Goal: Task Accomplishment & Management: Use online tool/utility

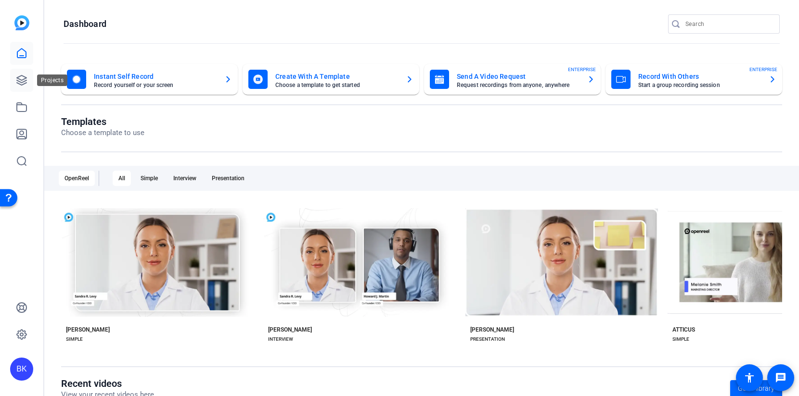
click at [17, 80] on icon at bounding box center [22, 81] width 10 height 10
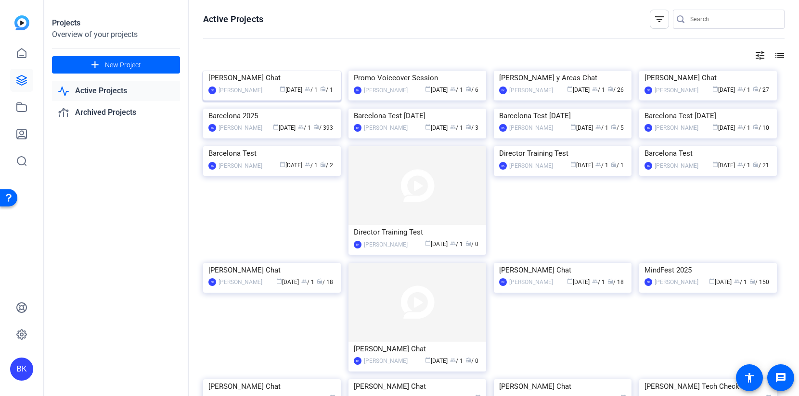
click at [259, 71] on img at bounding box center [272, 71] width 138 height 0
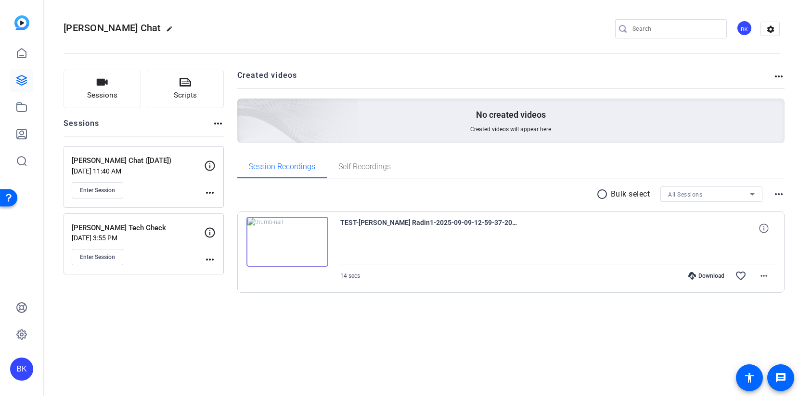
click at [312, 242] on img at bounding box center [287, 242] width 82 height 50
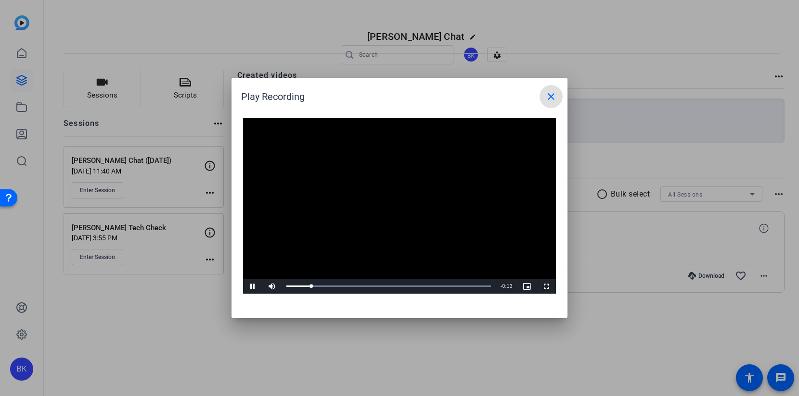
click at [553, 87] on span at bounding box center [550, 96] width 23 height 23
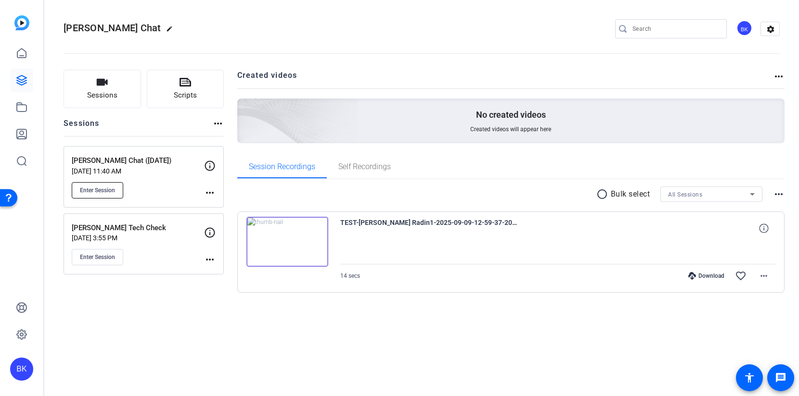
click at [118, 194] on button "Enter Session" at bounding box center [97, 190] width 51 height 16
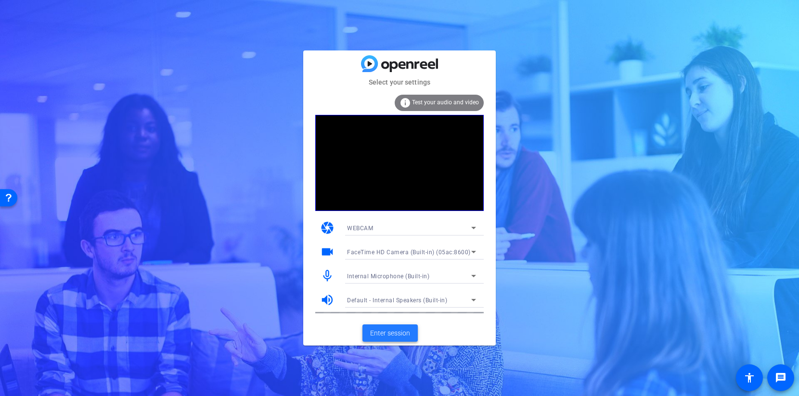
click at [371, 329] on span "Enter session" at bounding box center [390, 334] width 40 height 10
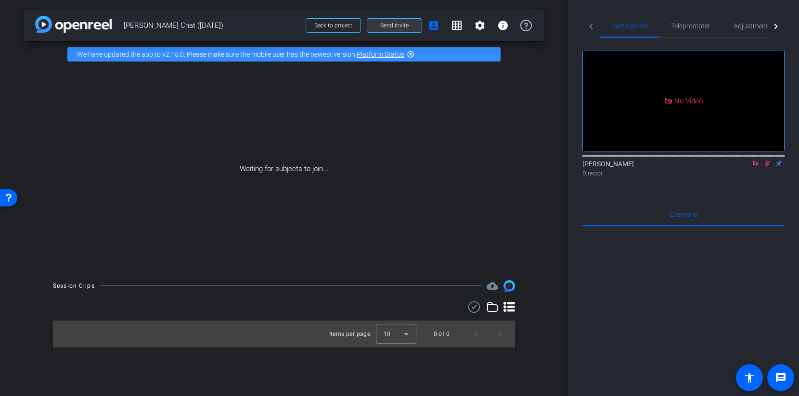
click at [389, 26] on span "Send invite" at bounding box center [394, 26] width 28 height 8
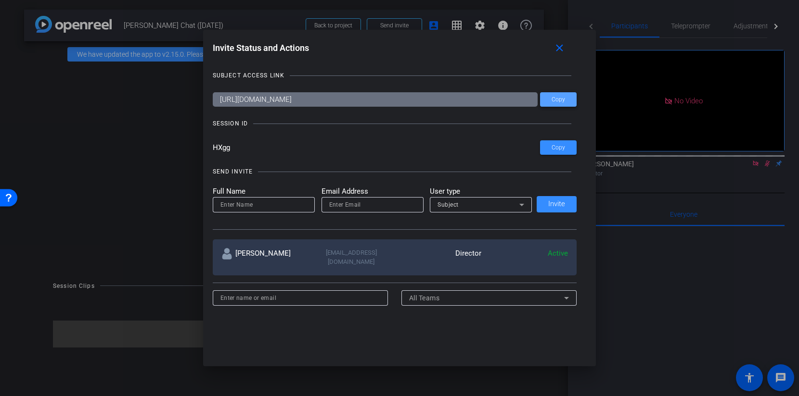
click at [546, 101] on span at bounding box center [558, 99] width 37 height 23
click at [272, 203] on input at bounding box center [263, 205] width 87 height 12
type input "[PERSON_NAME]"
click at [350, 204] on input "email" at bounding box center [372, 205] width 87 height 12
paste input "miranda@getzelsgordon.com"
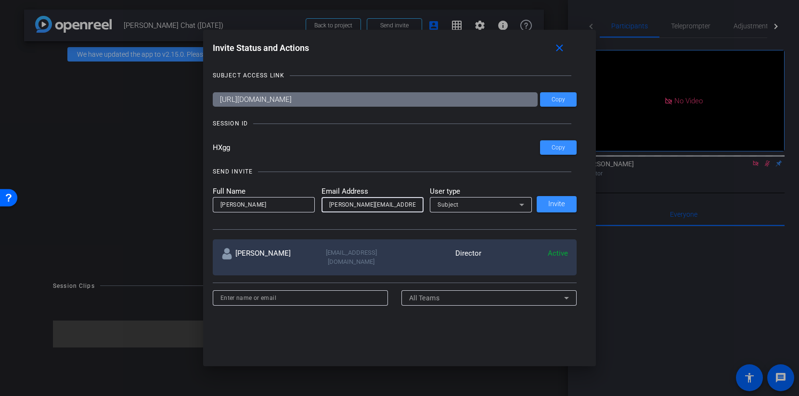
type input "miranda@getzelsgordon.com"
click at [489, 209] on div "Subject" at bounding box center [478, 205] width 82 height 12
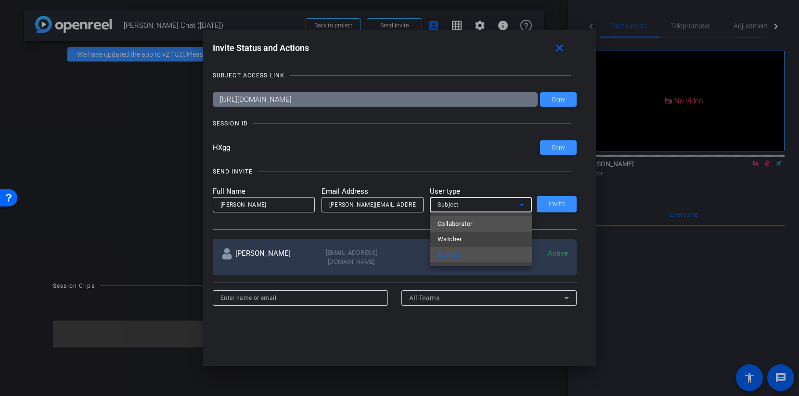
click at [485, 220] on mat-option "Collaborator" at bounding box center [481, 223] width 102 height 15
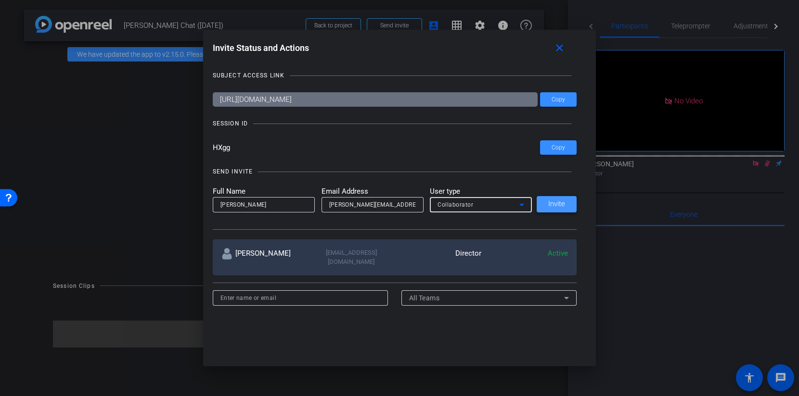
click at [550, 202] on span "Invite" at bounding box center [556, 204] width 17 height 7
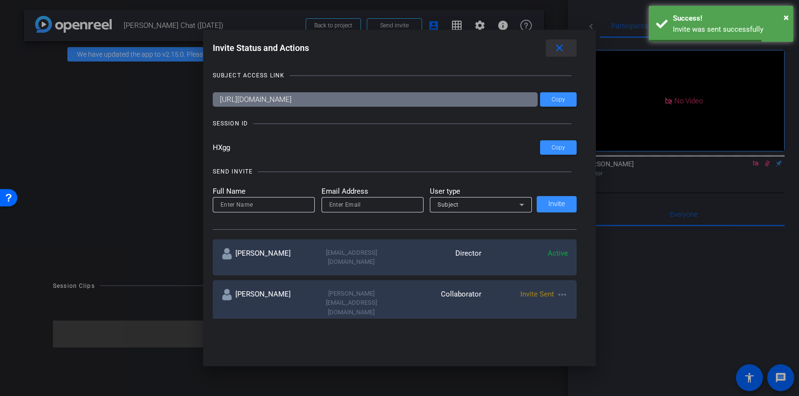
click at [560, 43] on mat-icon "close" at bounding box center [559, 48] width 12 height 12
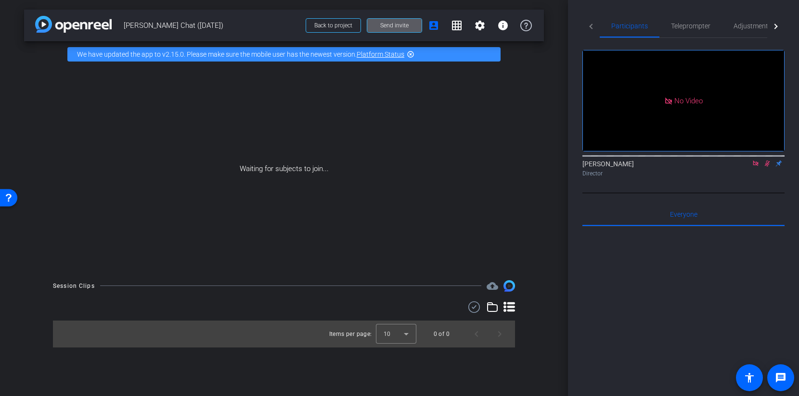
click at [392, 26] on span "Send invite" at bounding box center [394, 26] width 28 height 8
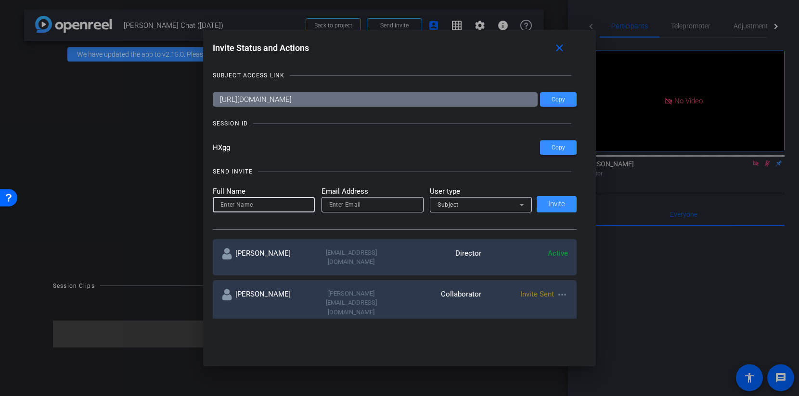
click at [265, 206] on input at bounding box center [263, 205] width 87 height 12
type input "[PERSON_NAME]"
click at [368, 208] on input "email" at bounding box center [372, 205] width 87 height 12
paste input "pgetzels@getzelsgordon.com"
type input "pgetzels@getzelsgordon.com"
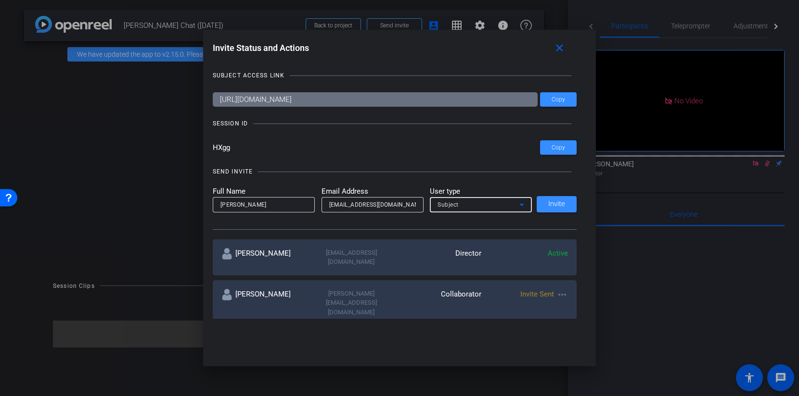
click at [477, 202] on div "Subject" at bounding box center [478, 205] width 82 height 12
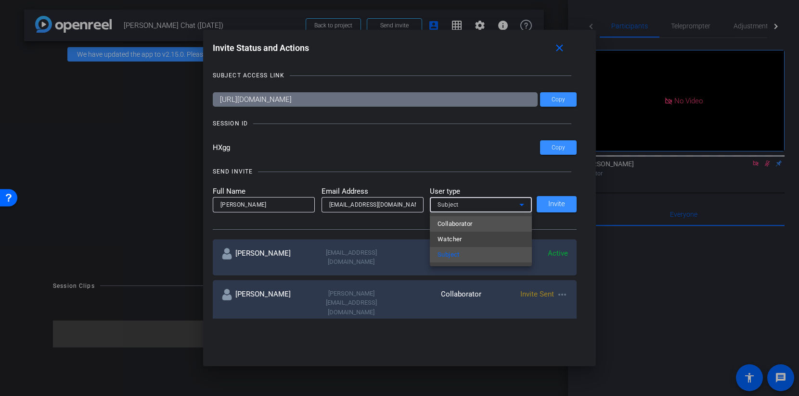
click at [471, 224] on span "Collaborator" at bounding box center [454, 224] width 35 height 12
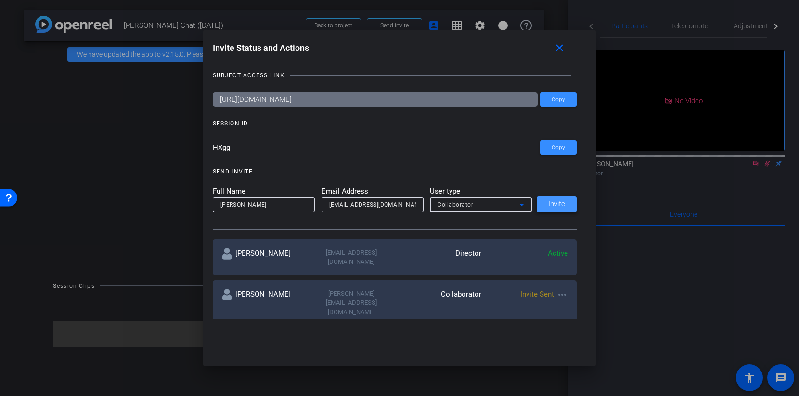
click at [558, 202] on span "Invite" at bounding box center [556, 204] width 17 height 7
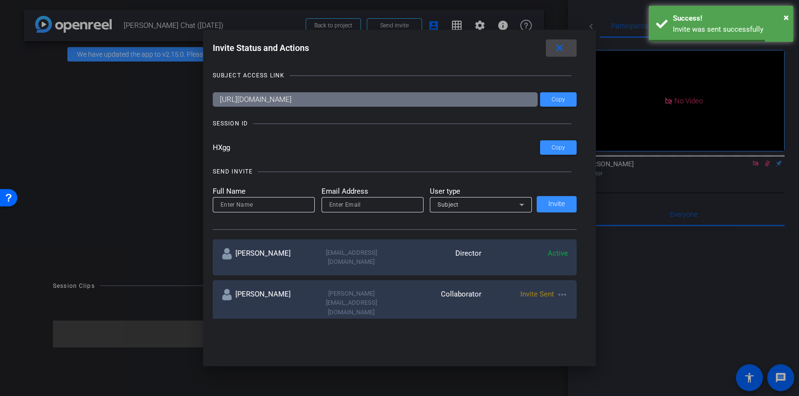
click at [556, 45] on mat-icon "close" at bounding box center [559, 48] width 12 height 12
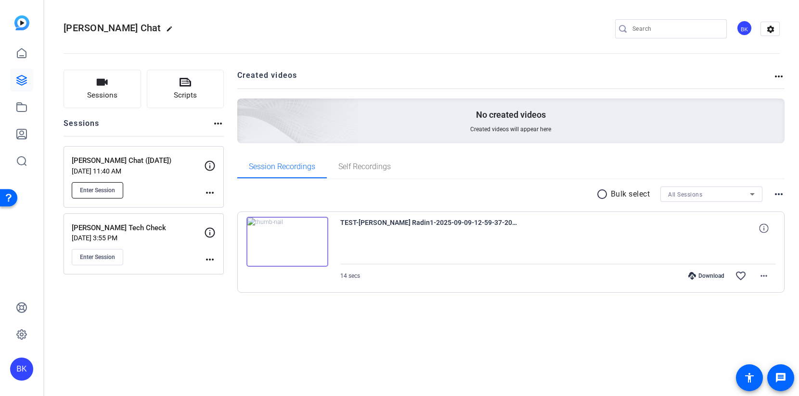
click at [100, 189] on span "Enter Session" at bounding box center [97, 191] width 35 height 8
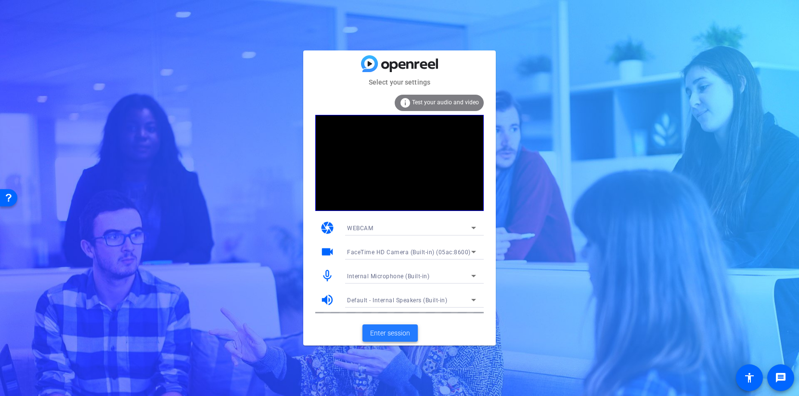
click at [380, 331] on span "Enter session" at bounding box center [390, 334] width 40 height 10
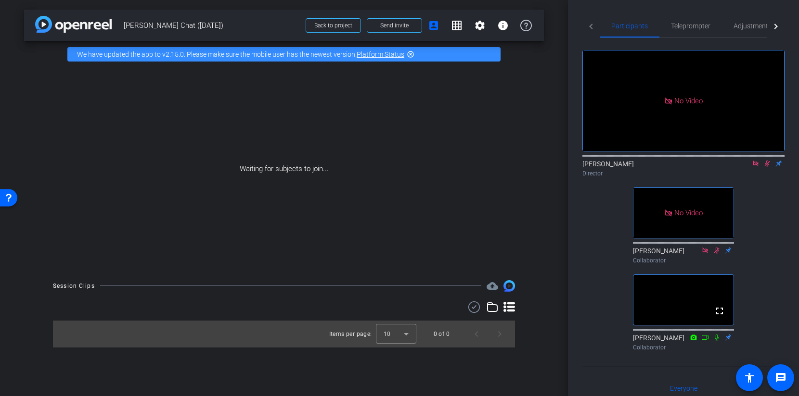
click at [769, 168] on mat-icon at bounding box center [767, 163] width 12 height 9
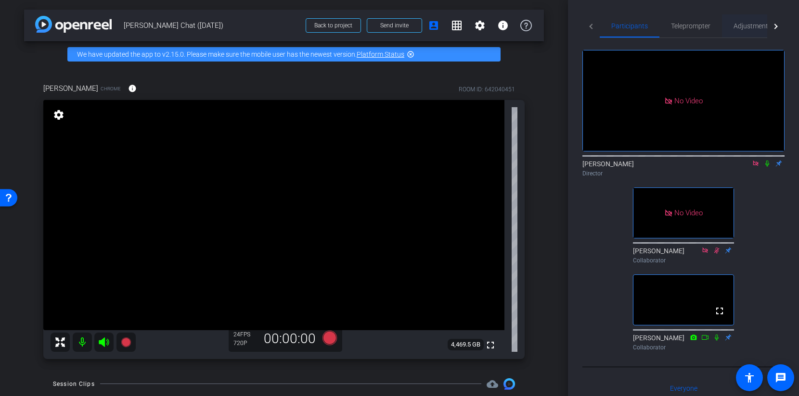
click at [745, 25] on span "Adjustments" at bounding box center [752, 26] width 38 height 7
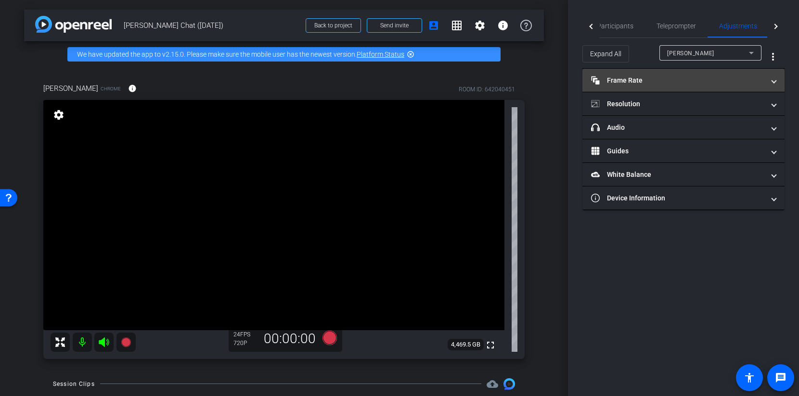
click at [683, 76] on mat-panel-title "Frame Rate Frame Rate" at bounding box center [677, 81] width 173 height 10
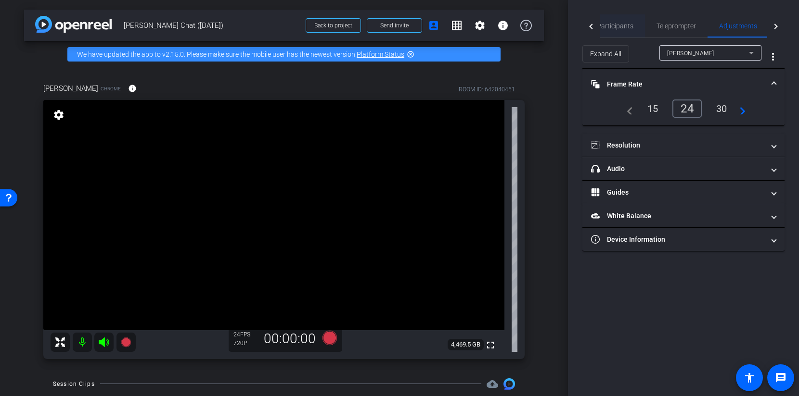
click at [618, 19] on span "Participants" at bounding box center [615, 25] width 37 height 23
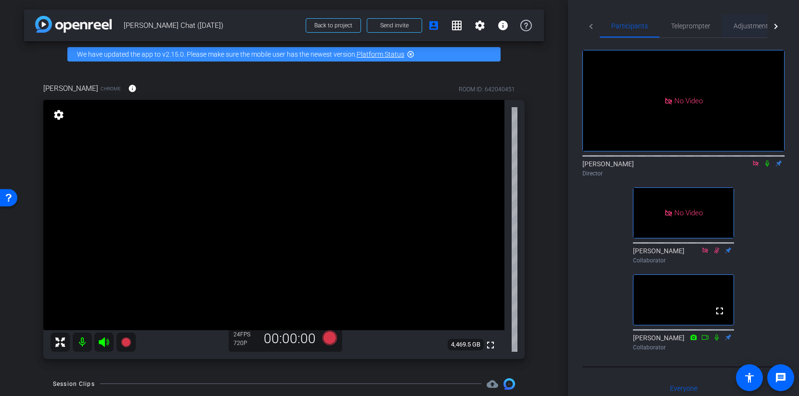
click at [758, 25] on span "Adjustments" at bounding box center [752, 26] width 38 height 7
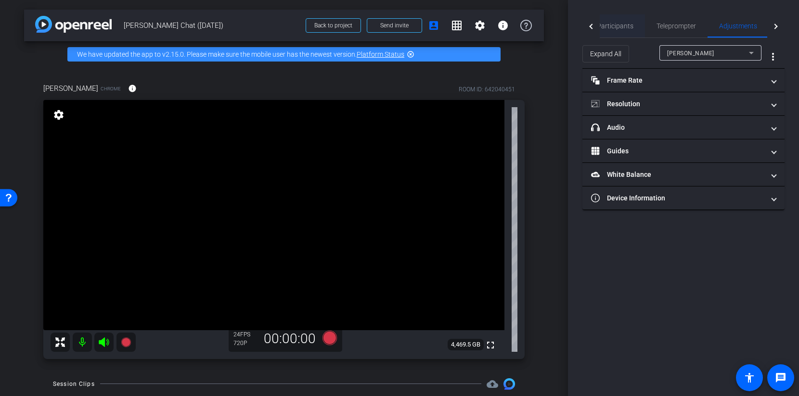
click at [615, 33] on span "Participants" at bounding box center [615, 25] width 37 height 23
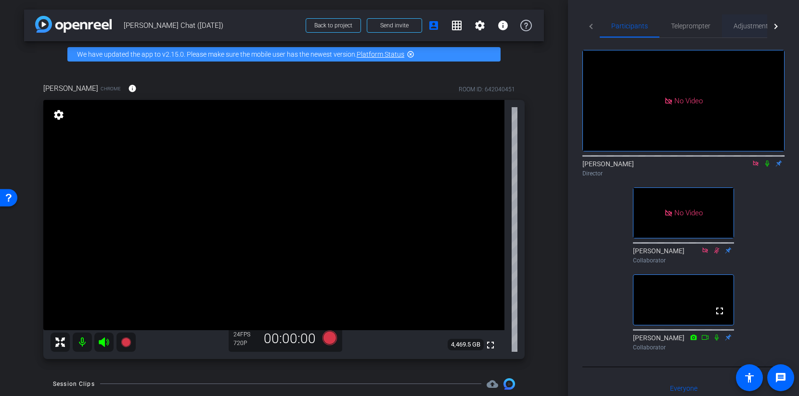
click at [724, 29] on div "Adjustments" at bounding box center [752, 25] width 61 height 23
click at [725, 29] on div "Adjustments" at bounding box center [752, 25] width 61 height 23
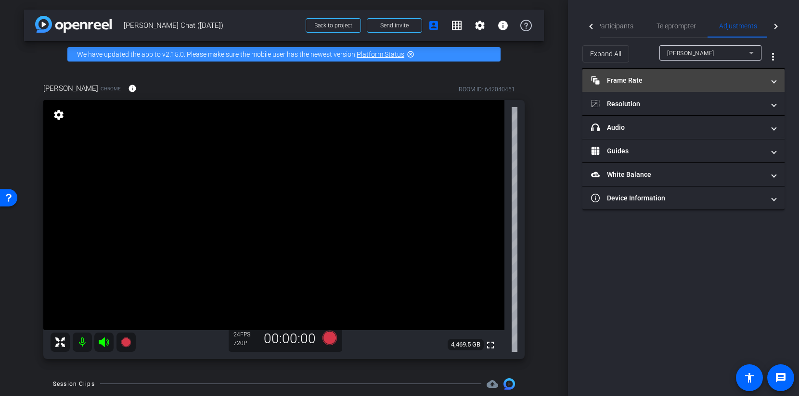
click at [681, 76] on mat-panel-title "Frame Rate Frame Rate" at bounding box center [677, 81] width 173 height 10
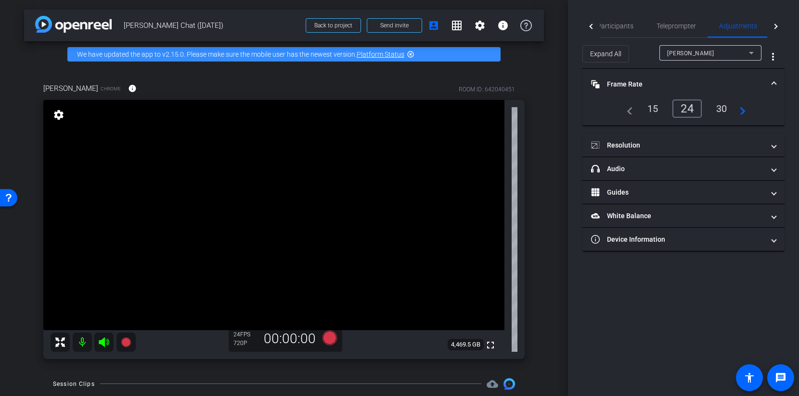
click at [718, 111] on div "30" at bounding box center [721, 109] width 25 height 16
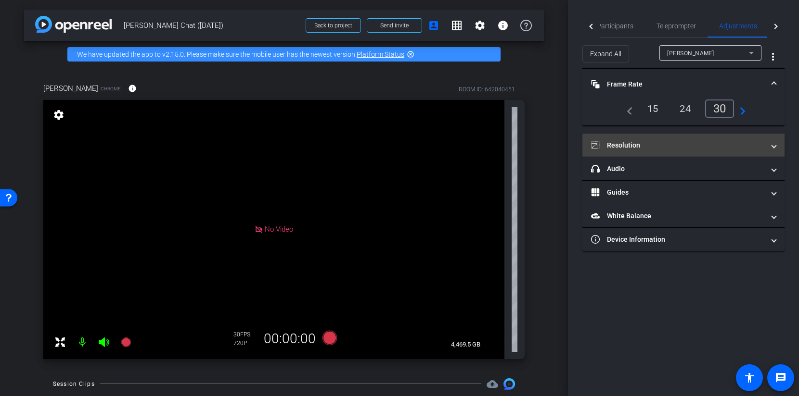
click at [679, 139] on mat-expansion-panel-header "Resolution" at bounding box center [683, 145] width 202 height 23
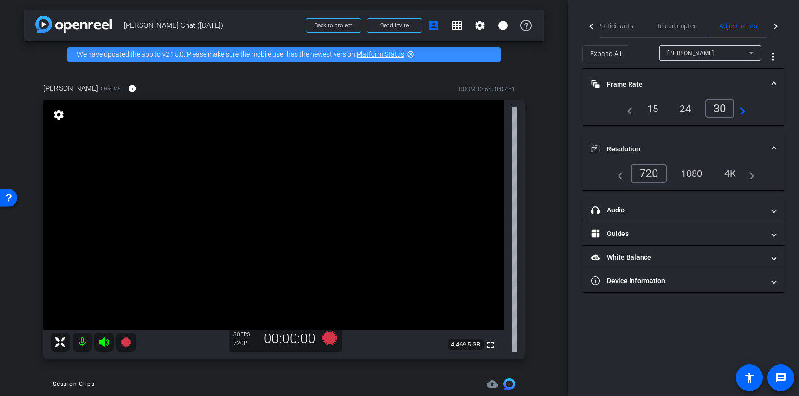
click at [693, 177] on div "1080" at bounding box center [691, 173] width 36 height 16
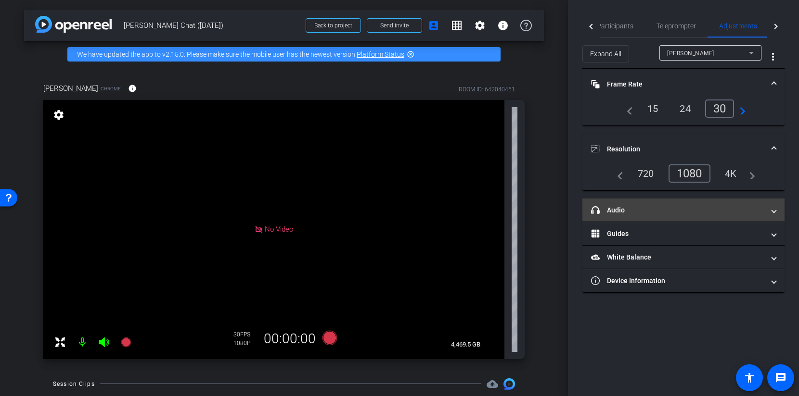
click at [675, 216] on mat-expansion-panel-header "headphone icon Audio" at bounding box center [683, 210] width 202 height 23
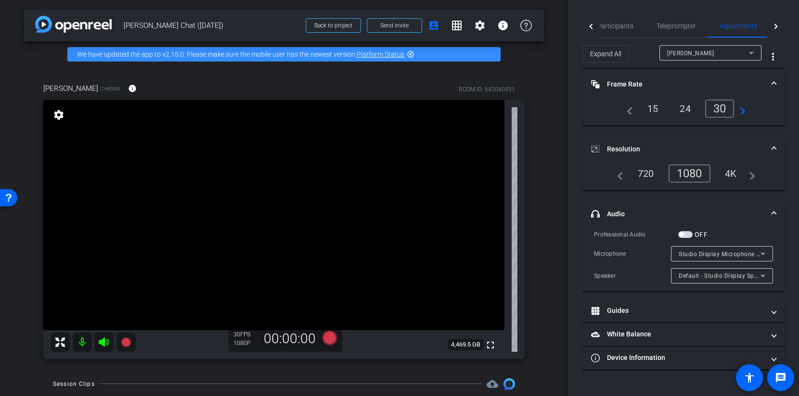
click at [704, 256] on span "Studio Display Microphone (05ac:1114)" at bounding box center [734, 254] width 112 height 8
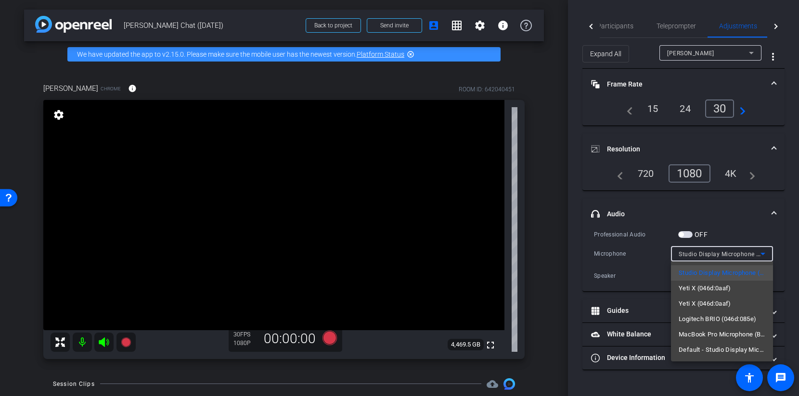
click at [749, 218] on div at bounding box center [399, 198] width 799 height 396
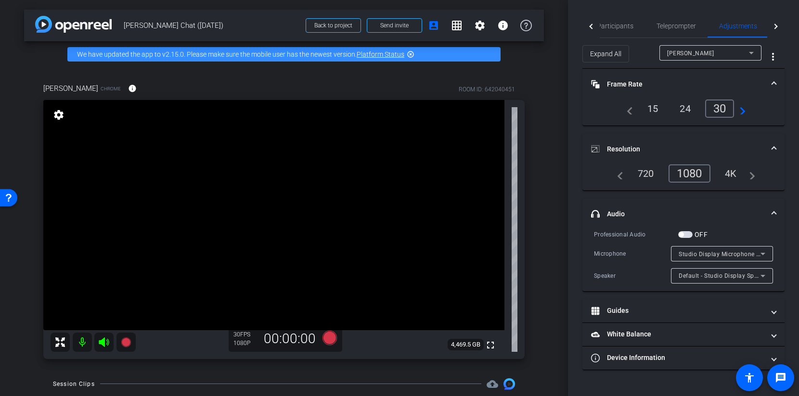
click at [708, 254] on span "Studio Display Microphone (05ac:1114)" at bounding box center [734, 254] width 112 height 8
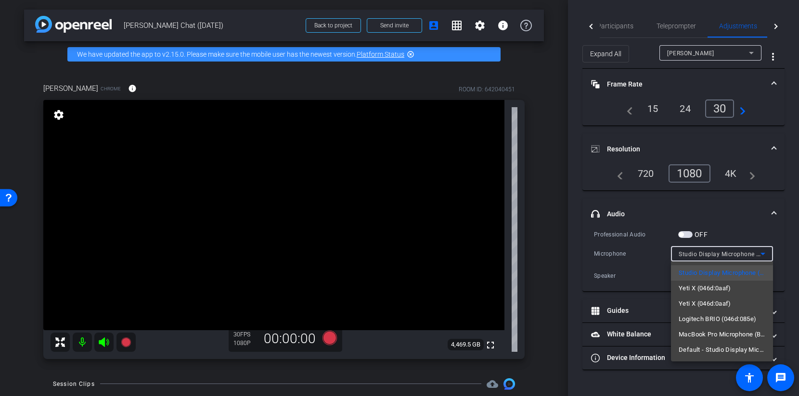
click at [707, 289] on span "Yeti X (046d:0aaf)" at bounding box center [704, 289] width 52 height 12
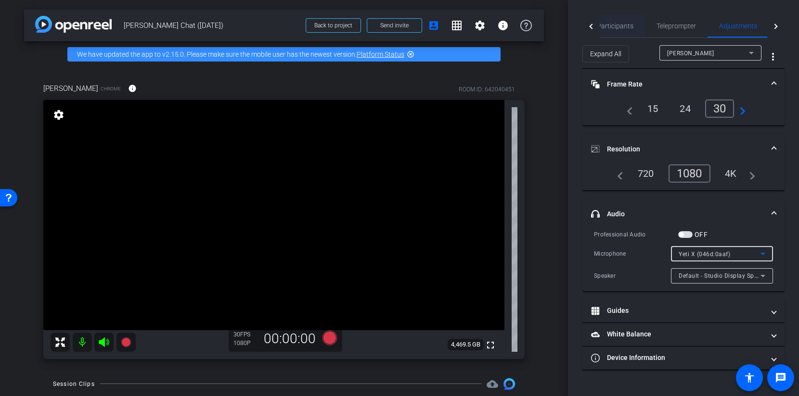
click at [609, 28] on span "Participants" at bounding box center [615, 26] width 37 height 7
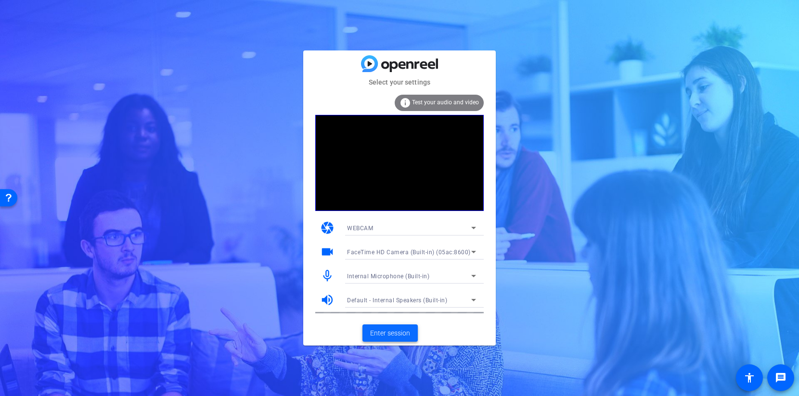
click at [383, 338] on span "Enter session" at bounding box center [390, 334] width 40 height 10
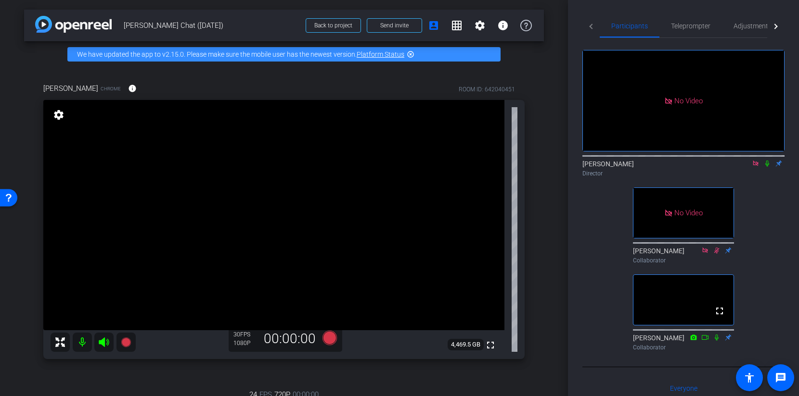
scroll to position [242, 0]
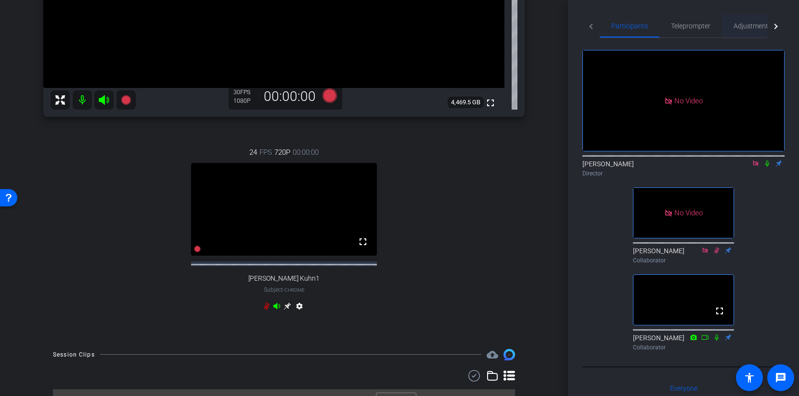
click at [737, 33] on span "Adjustments" at bounding box center [752, 25] width 38 height 23
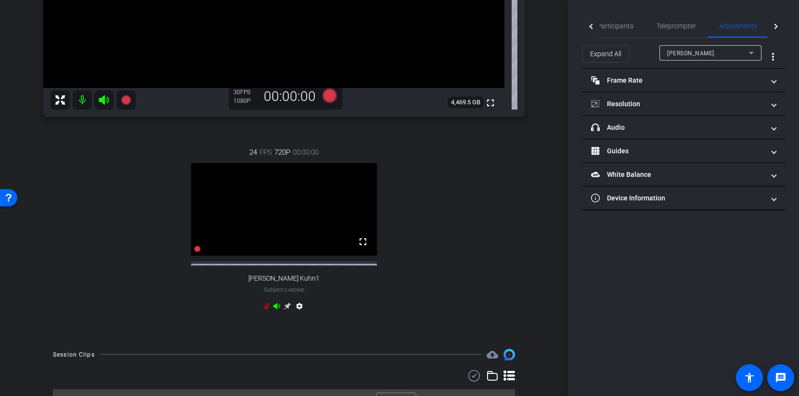
click at [698, 61] on div at bounding box center [710, 66] width 102 height 11
click at [698, 53] on span "[PERSON_NAME]" at bounding box center [690, 53] width 47 height 7
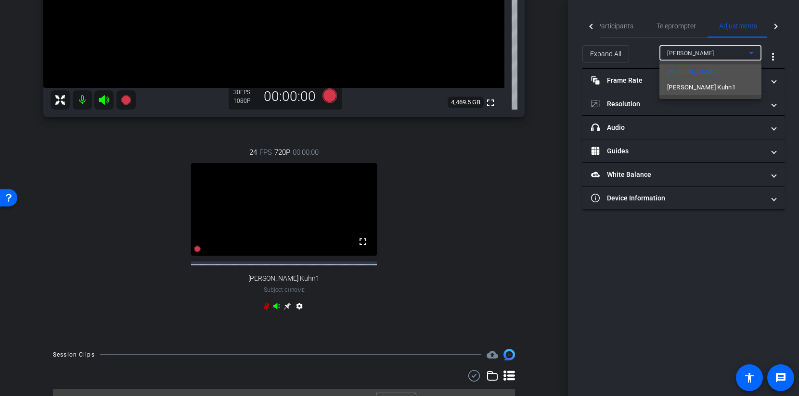
click at [699, 84] on span "[PERSON_NAME] Kuhn1" at bounding box center [701, 88] width 68 height 12
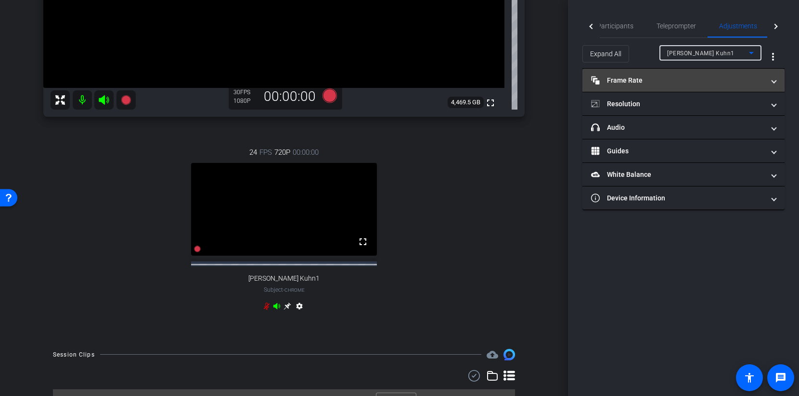
click at [668, 85] on mat-panel-title "Frame Rate Frame Rate" at bounding box center [677, 81] width 173 height 10
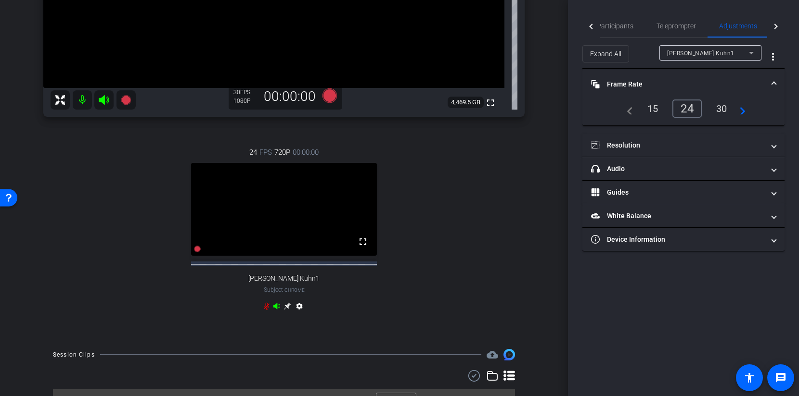
click at [718, 109] on div "30" at bounding box center [721, 109] width 25 height 16
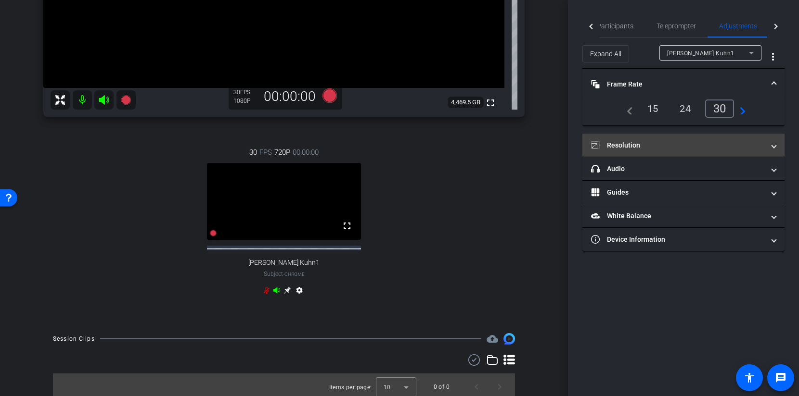
click at [687, 143] on mat-panel-title "Resolution" at bounding box center [677, 145] width 173 height 10
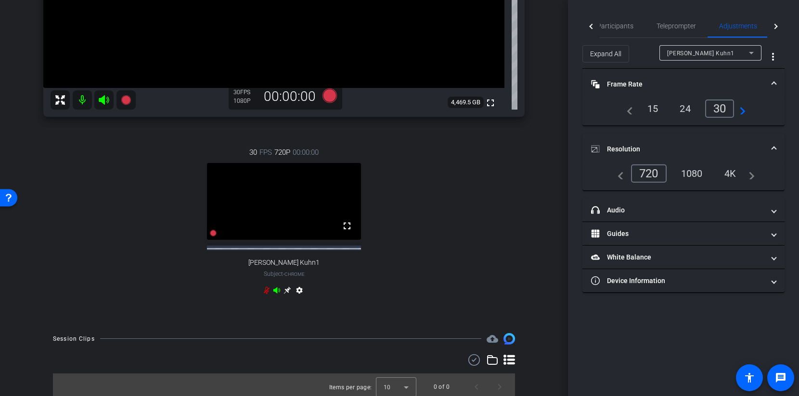
click at [698, 172] on div "1080" at bounding box center [691, 173] width 36 height 16
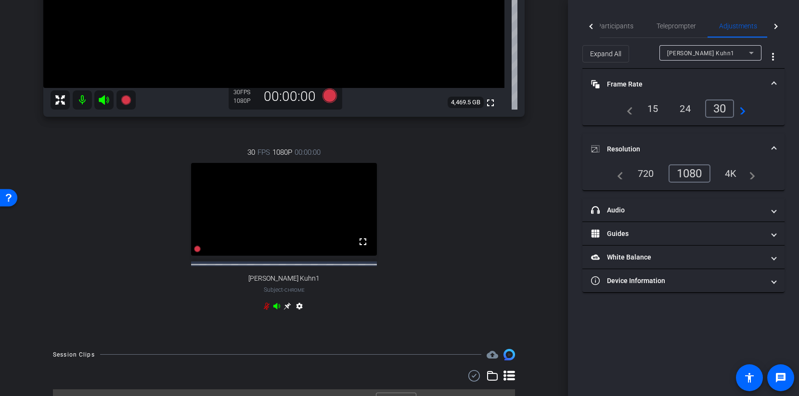
click at [774, 146] on span at bounding box center [774, 149] width 4 height 10
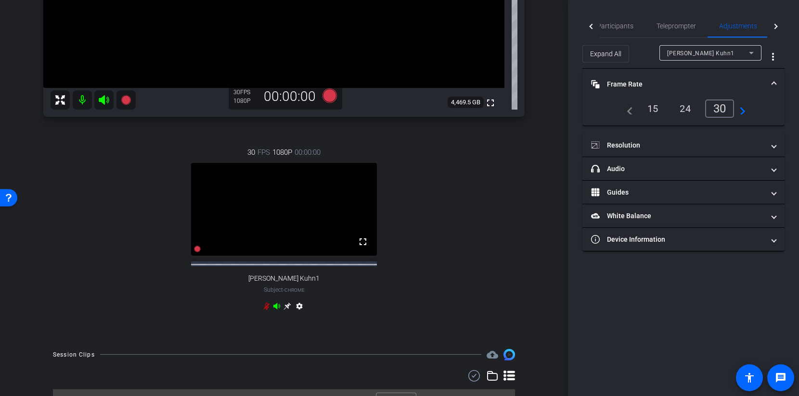
scroll to position [130, 0]
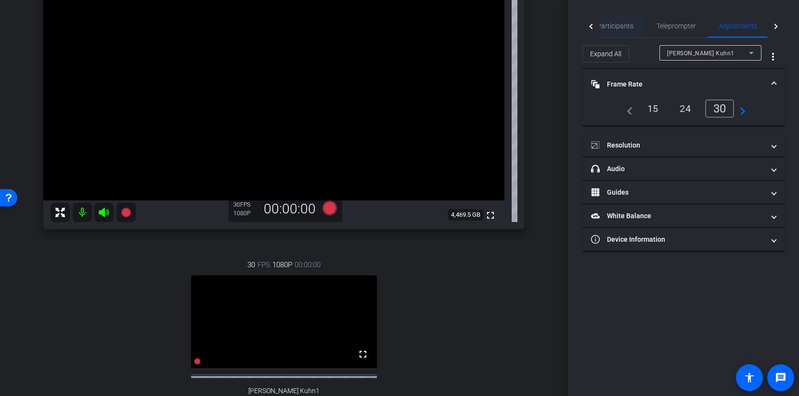
click at [609, 28] on span "Participants" at bounding box center [615, 26] width 37 height 7
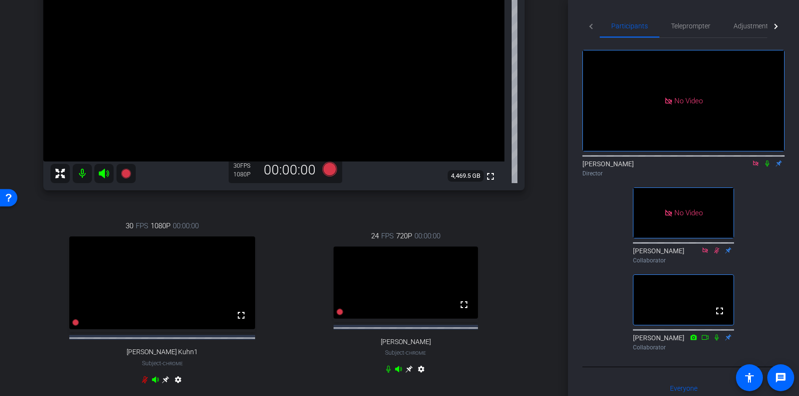
scroll to position [175, 0]
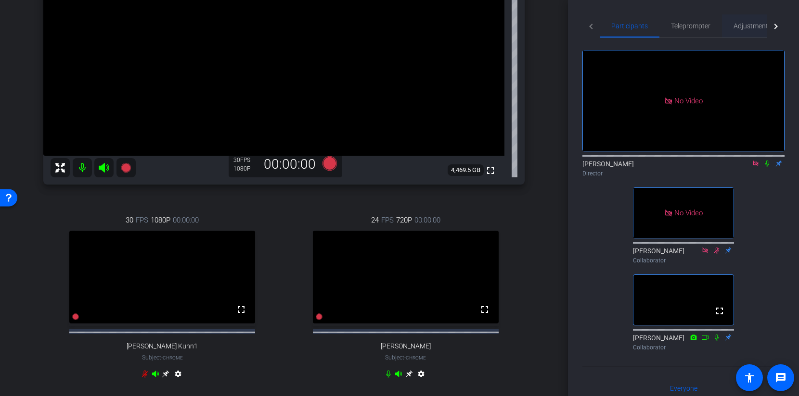
click at [749, 33] on span "Adjustments" at bounding box center [752, 25] width 38 height 23
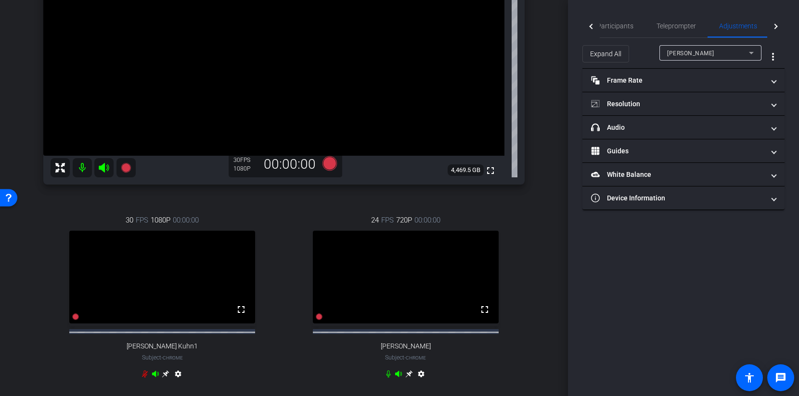
click at [696, 53] on span "[PERSON_NAME]" at bounding box center [690, 53] width 47 height 7
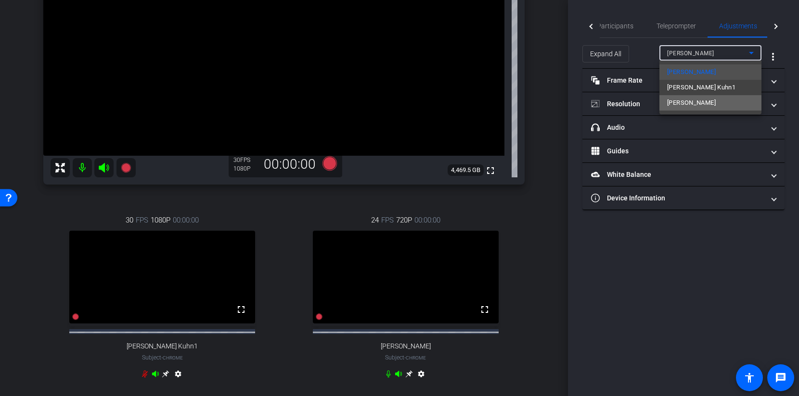
click at [689, 99] on span "[PERSON_NAME]" at bounding box center [691, 103] width 49 height 12
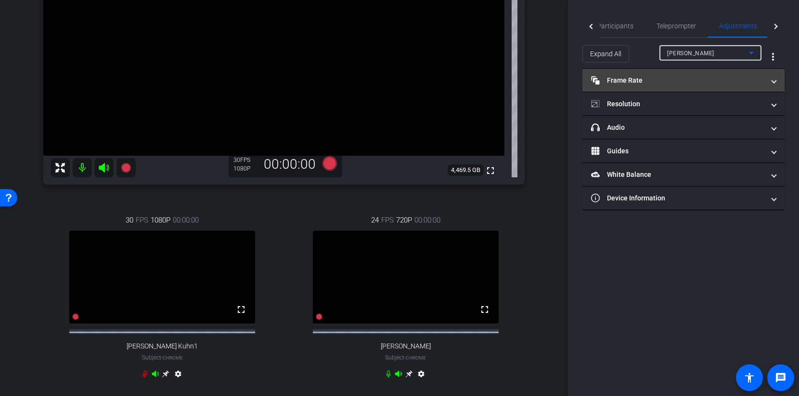
click at [666, 81] on mat-panel-title "Frame Rate Frame Rate" at bounding box center [677, 81] width 173 height 10
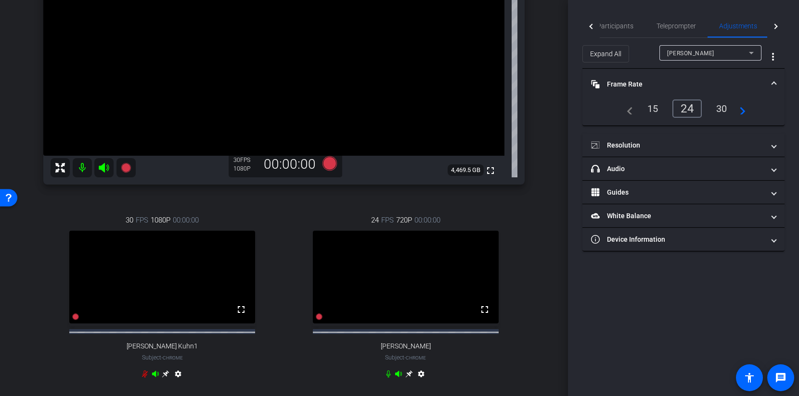
click at [711, 105] on div "30" at bounding box center [721, 109] width 25 height 16
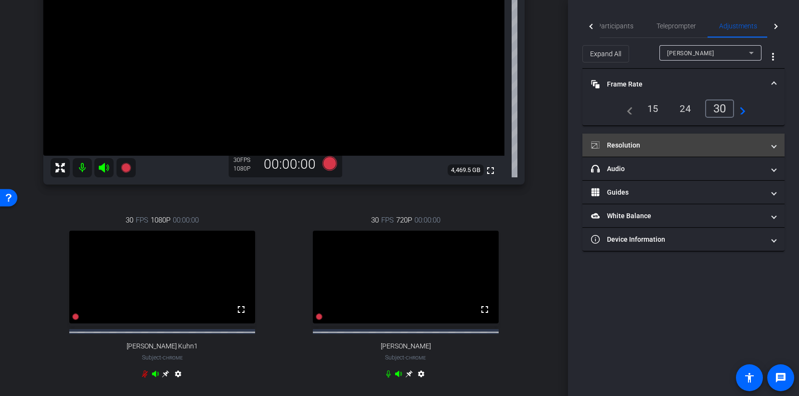
click at [671, 145] on mat-panel-title "Resolution" at bounding box center [677, 145] width 173 height 10
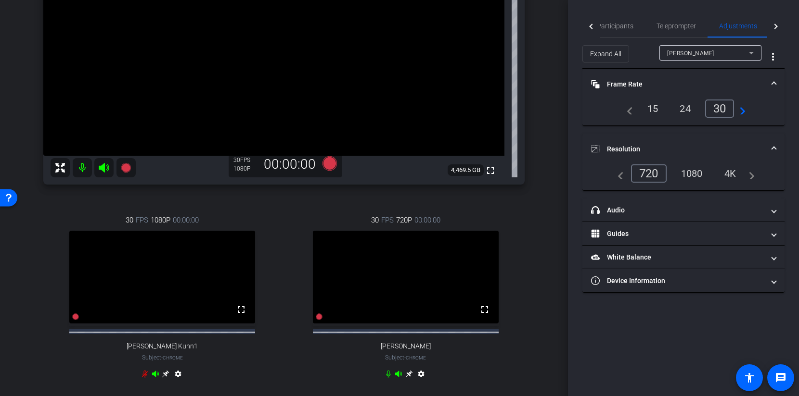
click at [698, 173] on div "1080" at bounding box center [691, 173] width 36 height 16
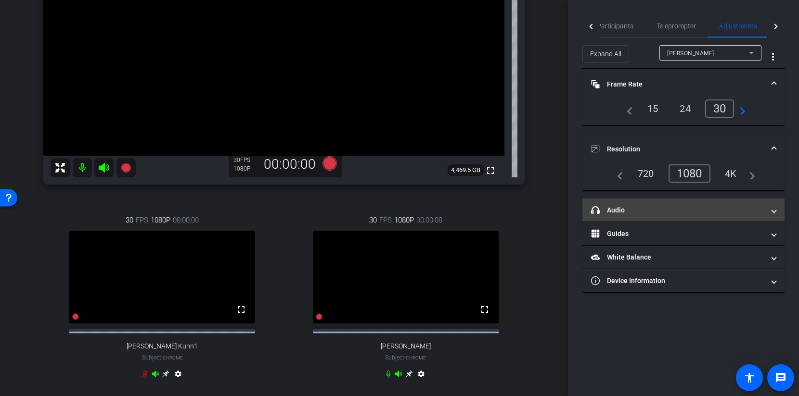
click at [644, 203] on mat-expansion-panel-header "headphone icon Audio" at bounding box center [683, 210] width 202 height 23
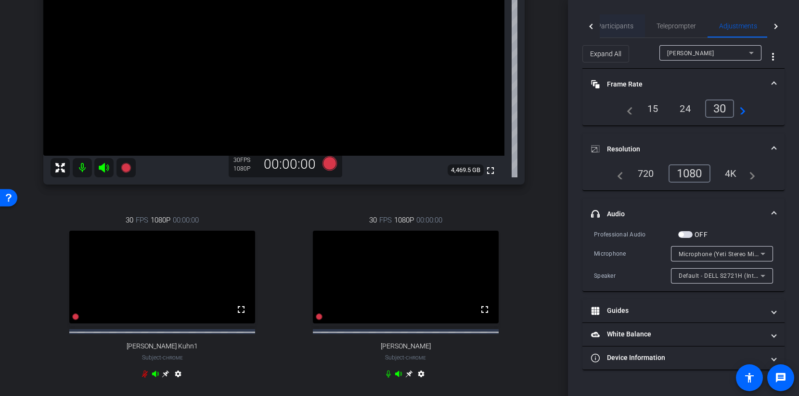
click at [607, 29] on span "Participants" at bounding box center [615, 26] width 37 height 7
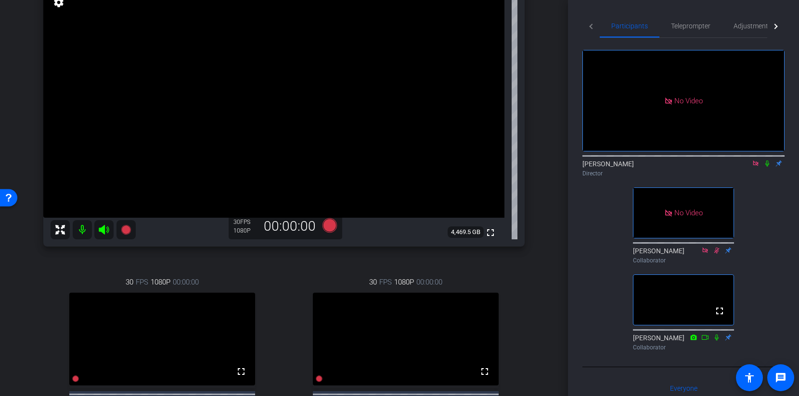
scroll to position [78, 0]
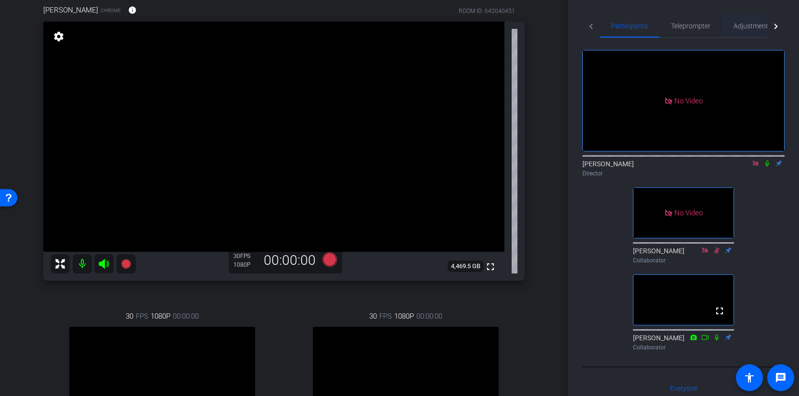
click at [742, 27] on span "Adjustments" at bounding box center [752, 26] width 38 height 7
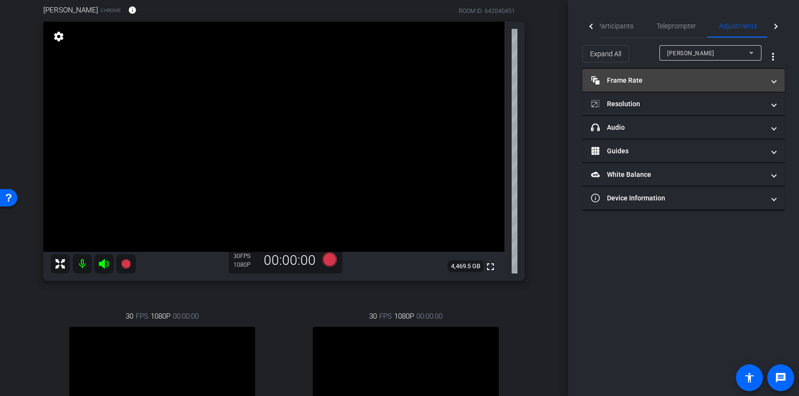
click at [685, 79] on mat-panel-title "Frame Rate Frame Rate" at bounding box center [677, 81] width 173 height 10
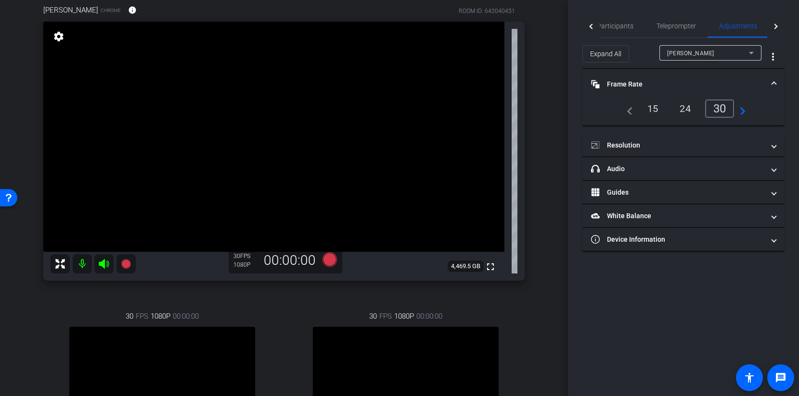
click at [685, 79] on mat-panel-title "Frame Rate Frame Rate" at bounding box center [677, 84] width 173 height 10
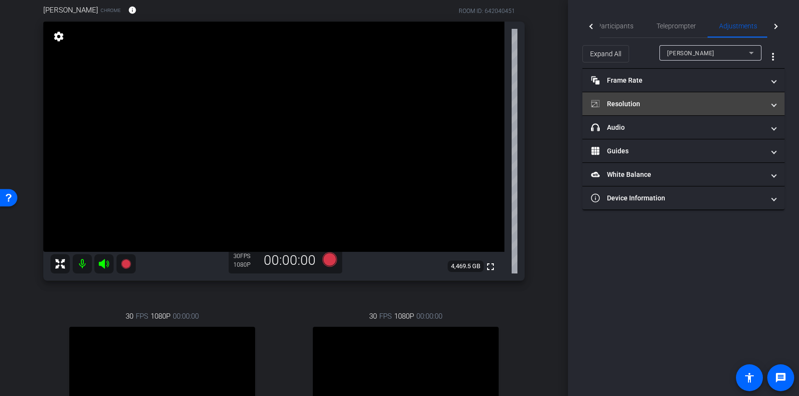
click at [662, 108] on mat-panel-title "Resolution" at bounding box center [677, 104] width 173 height 10
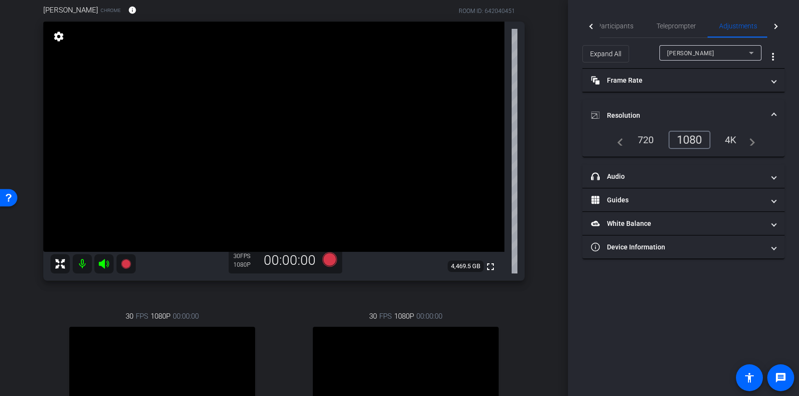
click at [662, 107] on mat-expansion-panel-header "Resolution" at bounding box center [683, 115] width 202 height 31
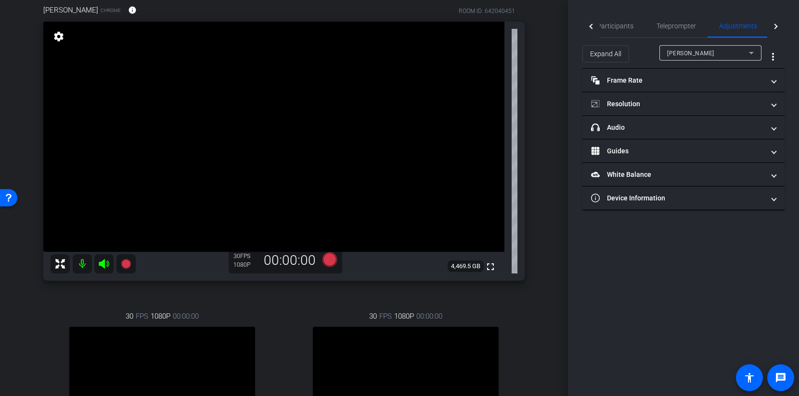
click at [693, 54] on span "[PERSON_NAME]" at bounding box center [690, 53] width 47 height 7
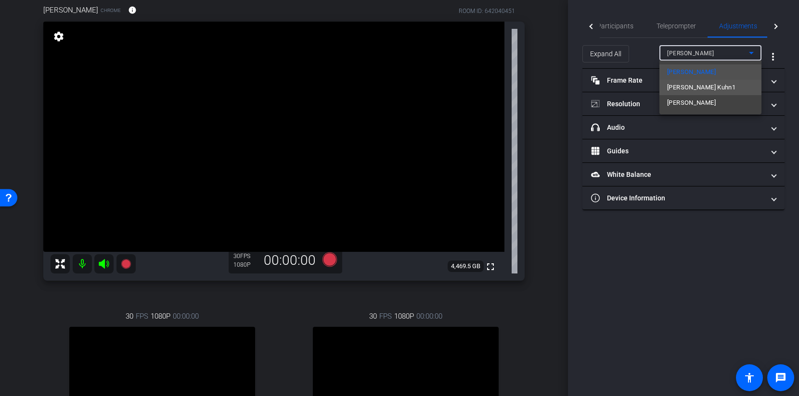
click at [695, 89] on span "[PERSON_NAME] Kuhn1" at bounding box center [701, 88] width 68 height 12
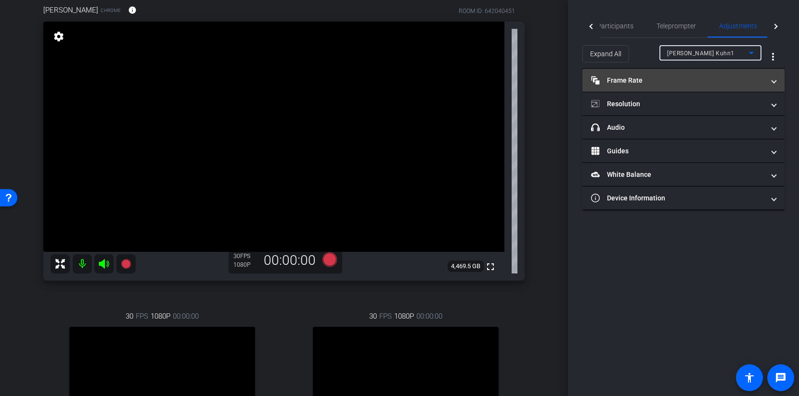
click at [694, 86] on mat-expansion-panel-header "Frame Rate Frame Rate" at bounding box center [683, 80] width 202 height 23
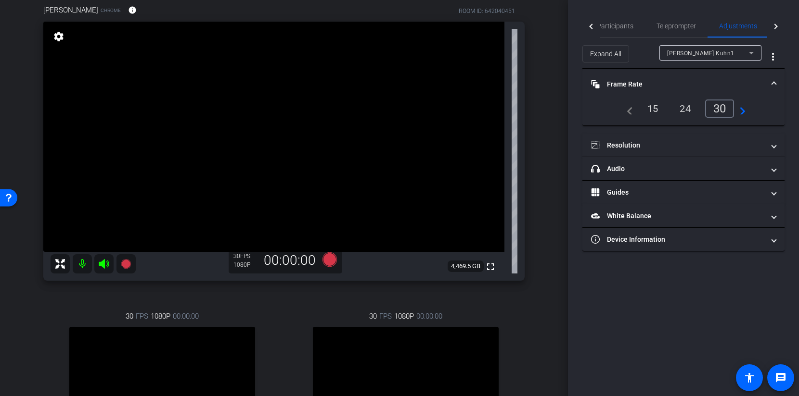
click at [694, 86] on mat-panel-title "Frame Rate Frame Rate" at bounding box center [677, 84] width 173 height 10
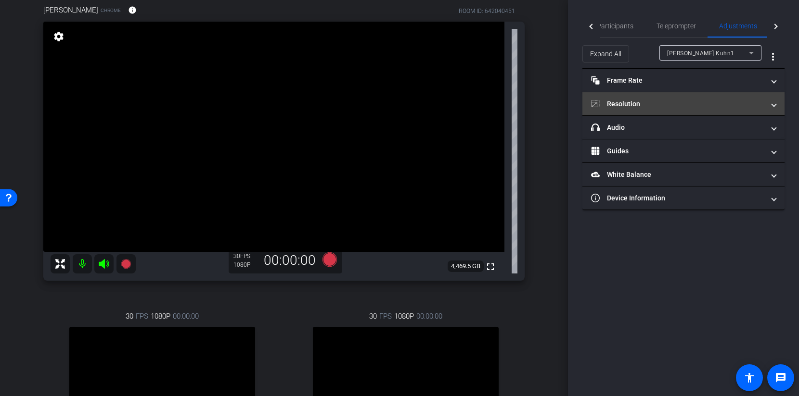
click at [678, 116] on mat-expansion-panel-header "headphone icon Audio" at bounding box center [683, 127] width 202 height 23
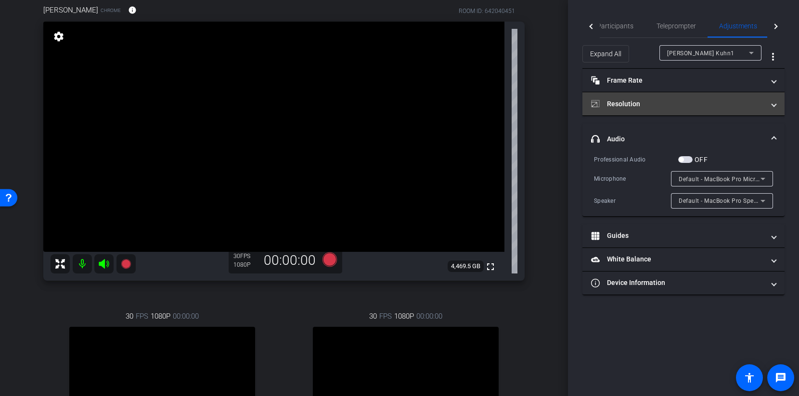
click at [677, 102] on mat-panel-title "Resolution" at bounding box center [677, 104] width 173 height 10
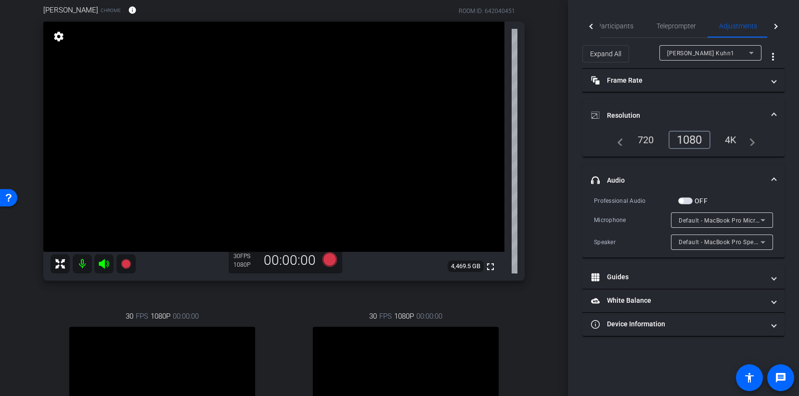
click at [677, 102] on mat-expansion-panel-header "Resolution" at bounding box center [683, 115] width 202 height 31
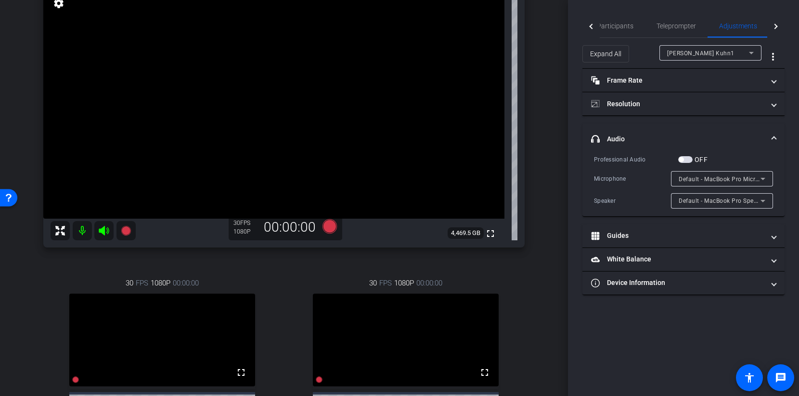
scroll to position [112, 0]
click at [609, 25] on span "Participants" at bounding box center [615, 26] width 37 height 7
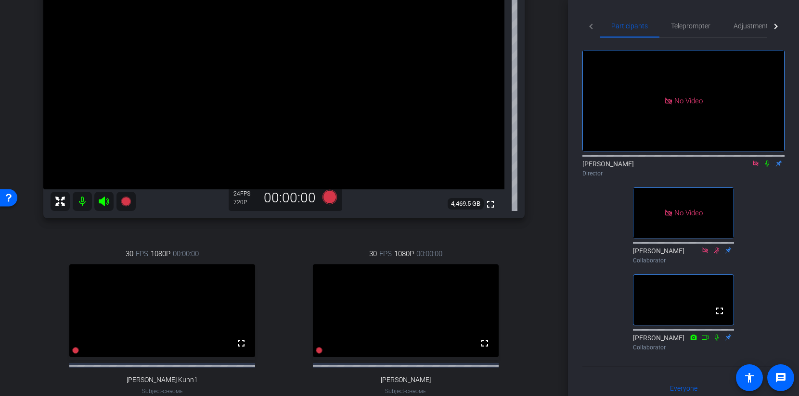
scroll to position [141, 0]
click at [755, 25] on span "Adjustments" at bounding box center [752, 26] width 38 height 7
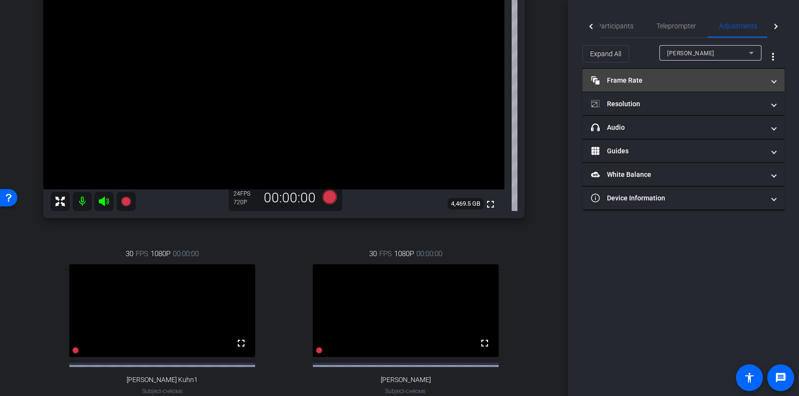
click at [691, 71] on mat-expansion-panel-header "Frame Rate Frame Rate" at bounding box center [683, 80] width 202 height 23
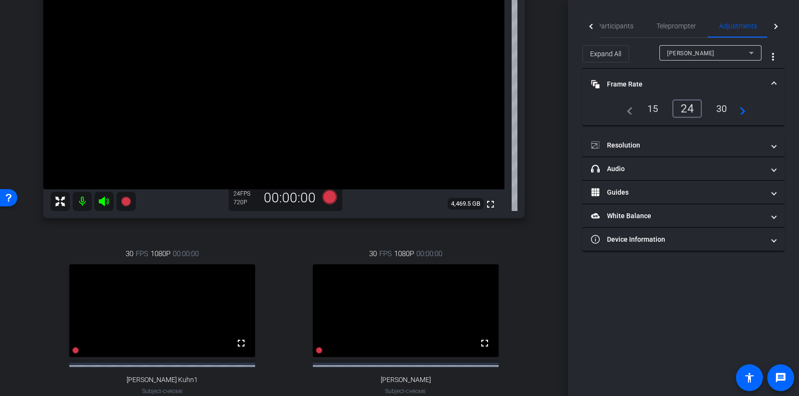
click at [717, 111] on div "30" at bounding box center [721, 109] width 25 height 16
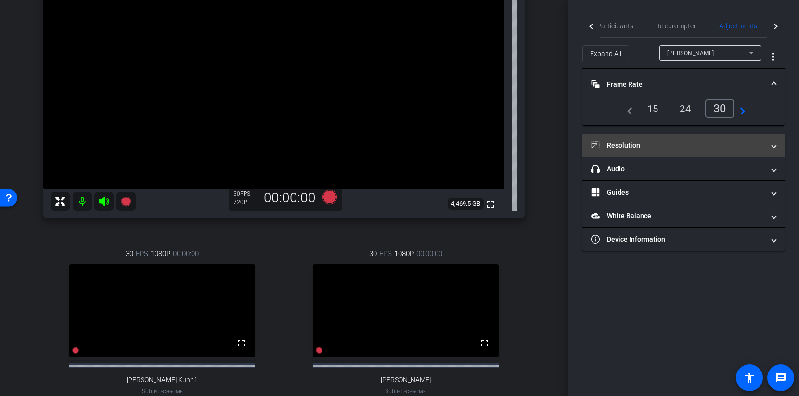
click at [667, 148] on mat-panel-title "Resolution" at bounding box center [677, 145] width 173 height 10
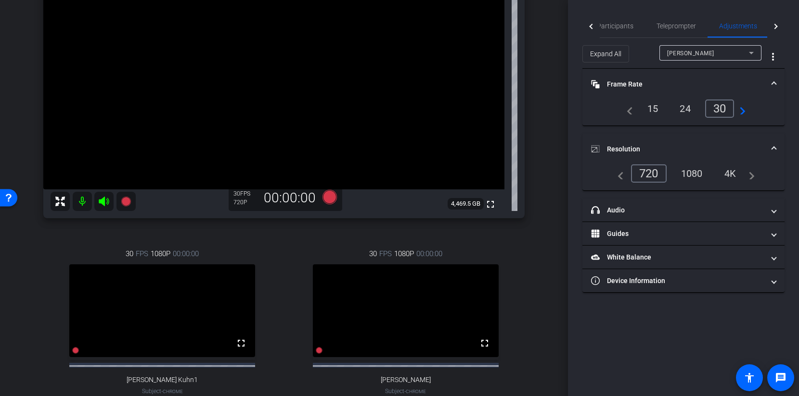
click at [698, 175] on div "1080" at bounding box center [691, 173] width 36 height 16
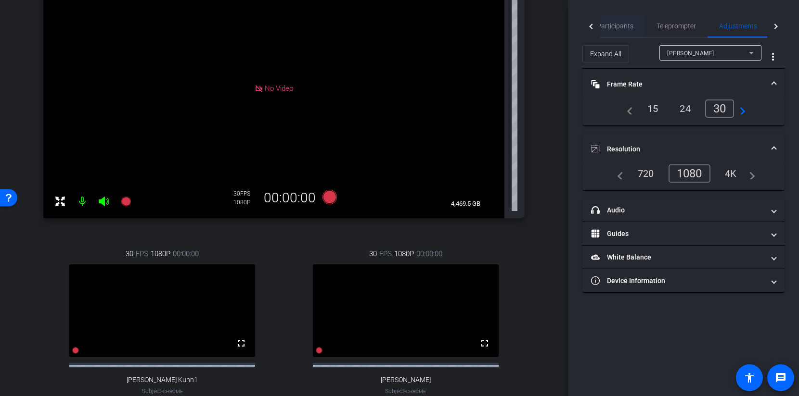
click at [605, 25] on span "Participants" at bounding box center [615, 26] width 37 height 7
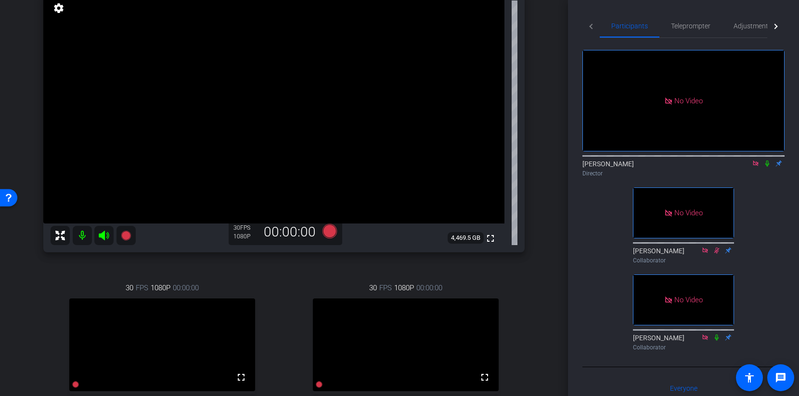
scroll to position [105, 0]
click at [329, 235] on icon at bounding box center [329, 233] width 14 height 14
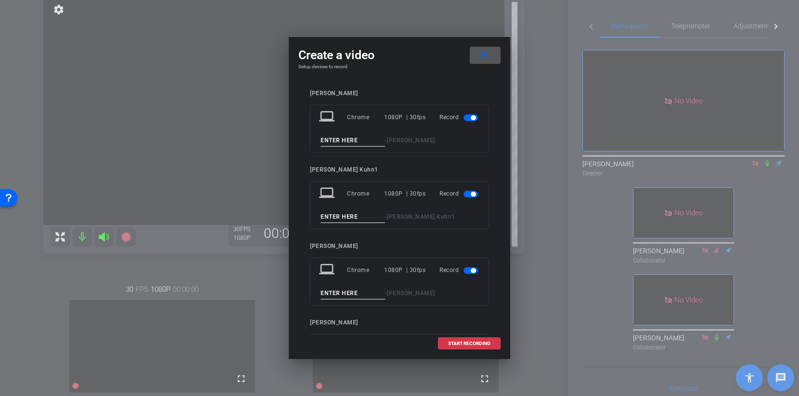
click at [328, 140] on input at bounding box center [352, 141] width 64 height 12
type input "Test 1"
click at [341, 216] on input at bounding box center [352, 217] width 64 height 12
type input "Test 1"
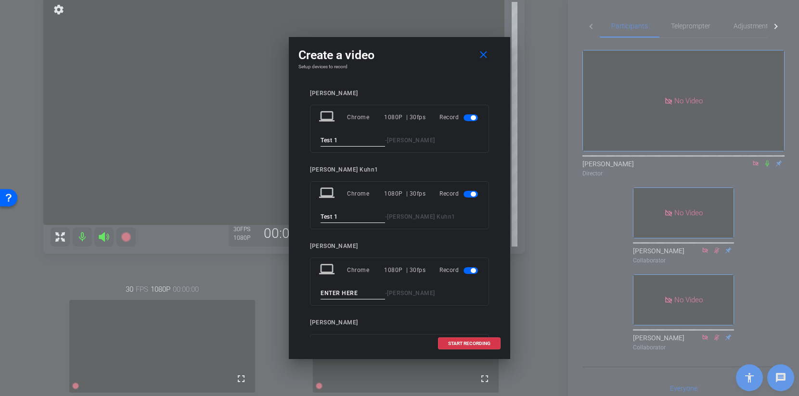
click at [334, 293] on input at bounding box center [352, 294] width 64 height 12
type input "T"
click at [326, 140] on input "Test 1" at bounding box center [352, 141] width 64 height 12
click at [326, 141] on input "Test 1" at bounding box center [352, 141] width 64 height 12
type input "Take 1"
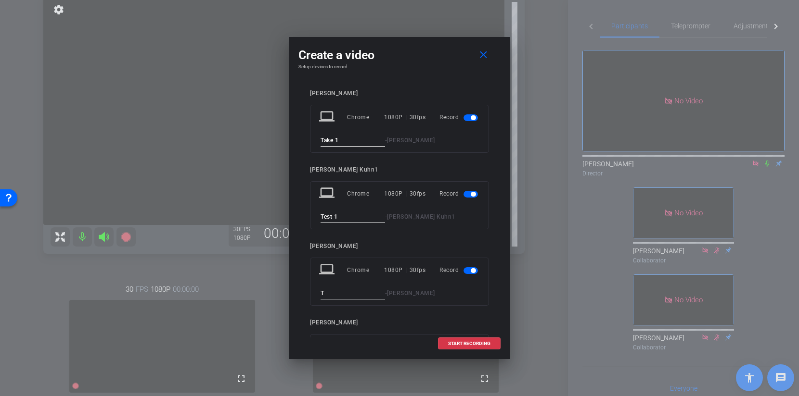
click at [327, 216] on input "Test 1" at bounding box center [352, 217] width 64 height 12
type input "Take 1"
click at [327, 291] on input "T" at bounding box center [352, 294] width 64 height 12
type input "Take 1"
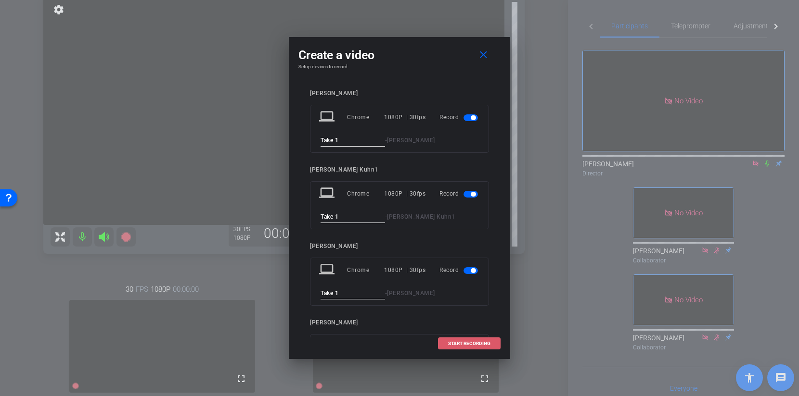
click at [465, 343] on span "START RECORDING" at bounding box center [469, 344] width 42 height 5
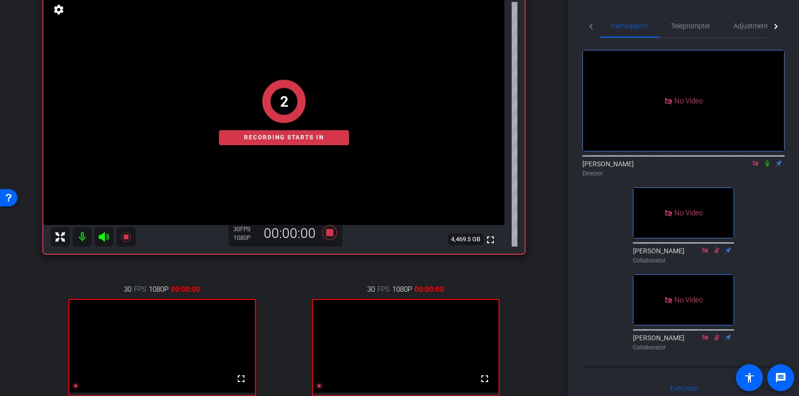
click at [764, 160] on icon at bounding box center [767, 163] width 8 height 7
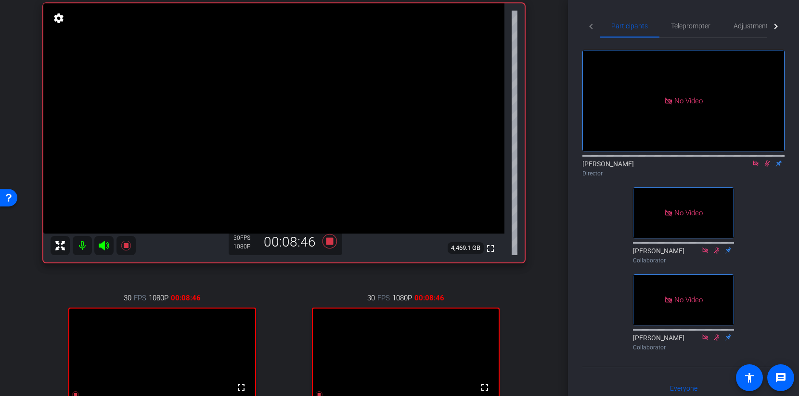
scroll to position [81, 0]
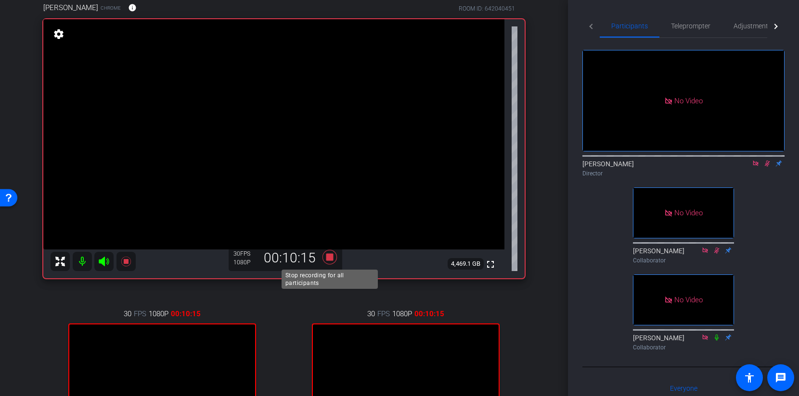
click at [330, 257] on icon at bounding box center [329, 257] width 14 height 14
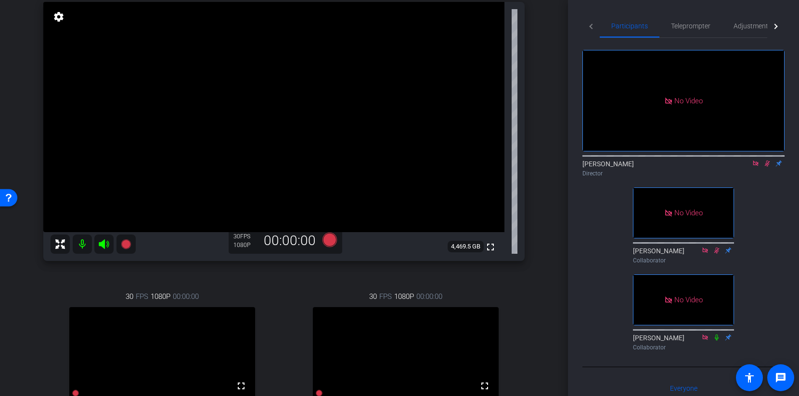
scroll to position [98, 0]
click at [765, 160] on icon at bounding box center [767, 163] width 8 height 7
click at [336, 240] on icon at bounding box center [329, 240] width 23 height 17
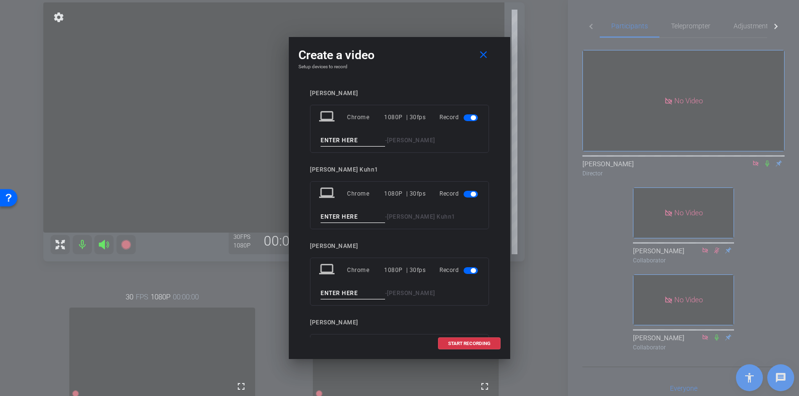
click at [350, 141] on input at bounding box center [352, 141] width 64 height 12
type input "Take 2"
click at [327, 221] on input at bounding box center [352, 217] width 64 height 12
type input "Take 2"
click at [321, 291] on input at bounding box center [352, 294] width 64 height 12
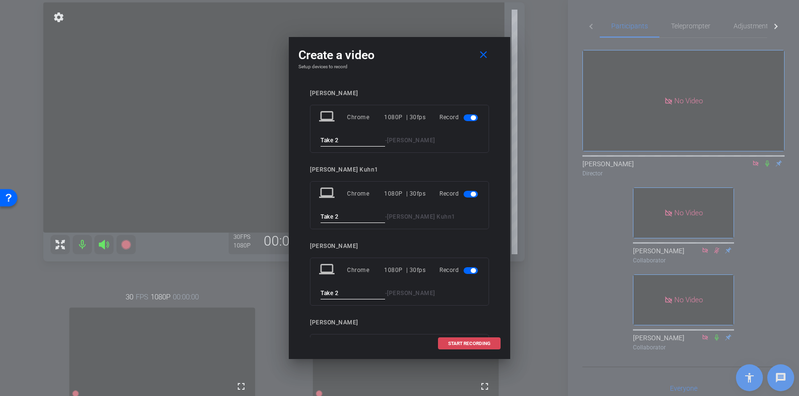
type input "Take 2"
click at [466, 344] on span "START RECORDING" at bounding box center [469, 344] width 42 height 5
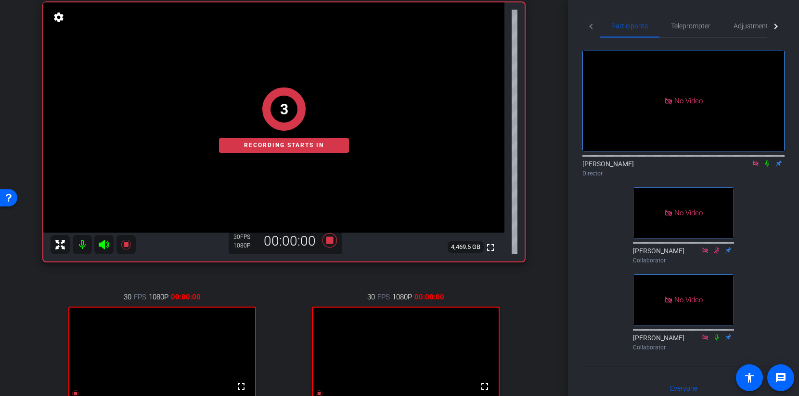
click at [765, 160] on icon at bounding box center [767, 163] width 8 height 7
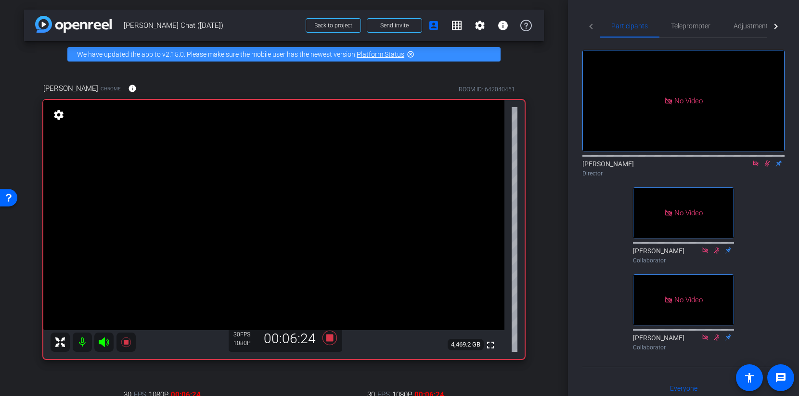
scroll to position [313, 0]
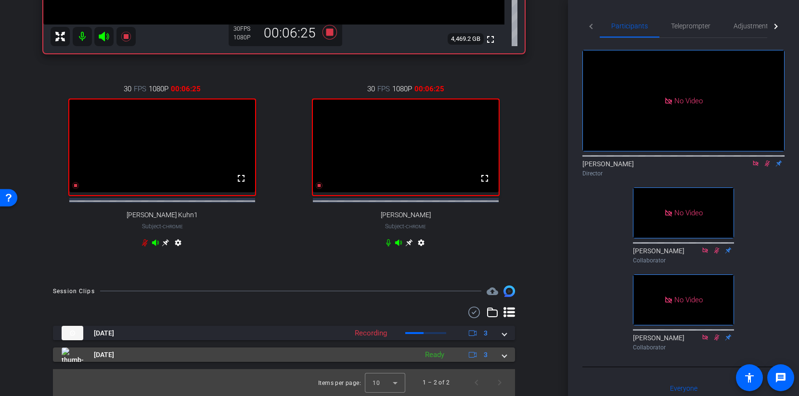
click at [499, 357] on div "[DATE] Ready 3" at bounding box center [282, 355] width 441 height 14
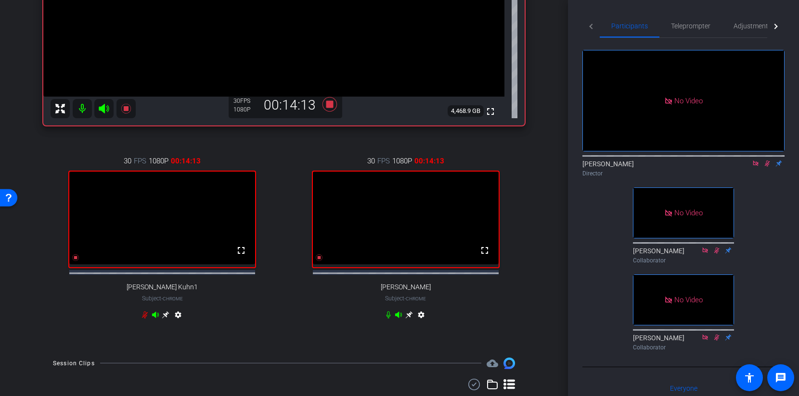
scroll to position [400, 0]
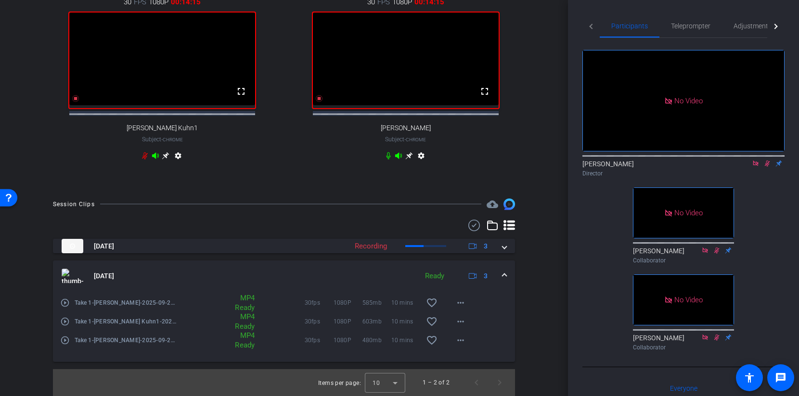
click at [506, 272] on span at bounding box center [504, 276] width 4 height 10
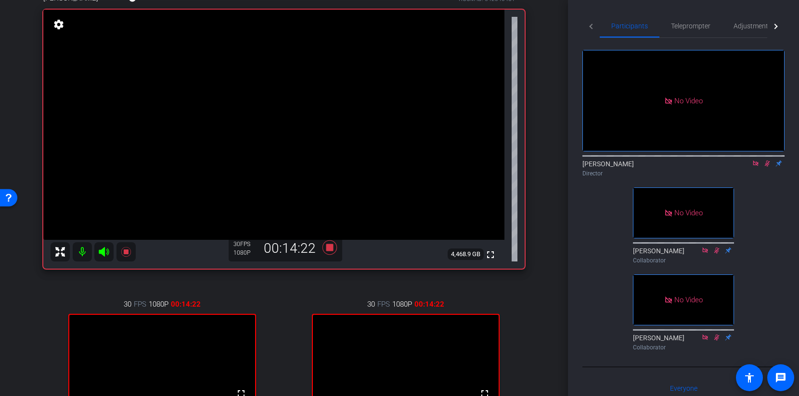
scroll to position [89, 0]
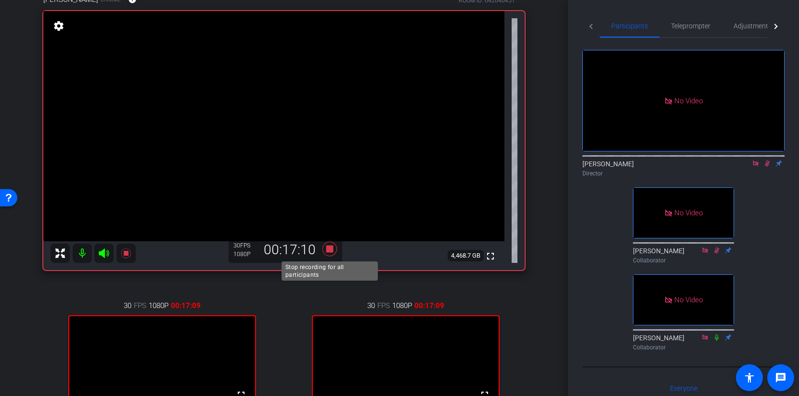
click at [330, 251] on icon at bounding box center [329, 249] width 14 height 14
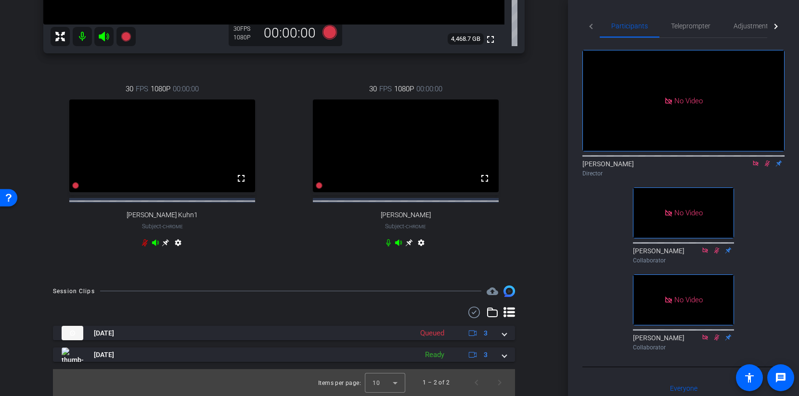
scroll to position [76, 0]
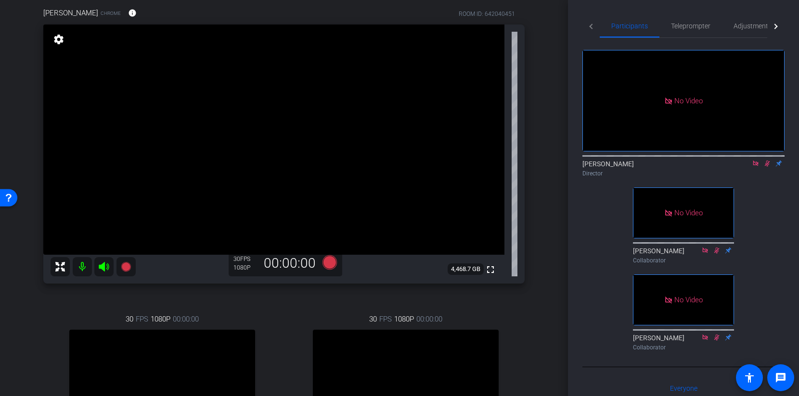
click at [765, 160] on icon at bounding box center [767, 163] width 8 height 7
click at [329, 263] on icon at bounding box center [329, 262] width 14 height 14
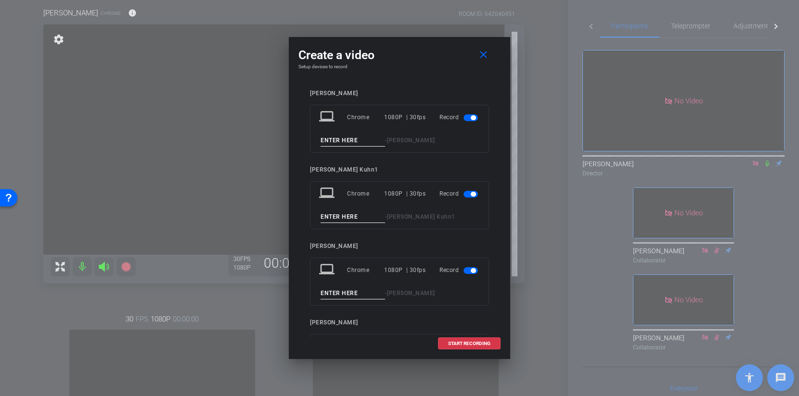
click at [338, 138] on input at bounding box center [352, 141] width 64 height 12
type input "Take 3"
click at [325, 218] on input at bounding box center [352, 217] width 64 height 12
type input "Take 3"
click at [327, 295] on input at bounding box center [352, 294] width 64 height 12
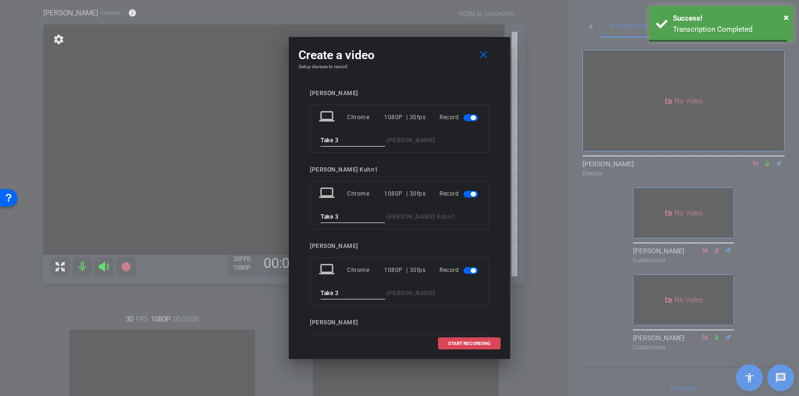
type input "Take 3"
click at [474, 340] on span at bounding box center [469, 343] width 62 height 23
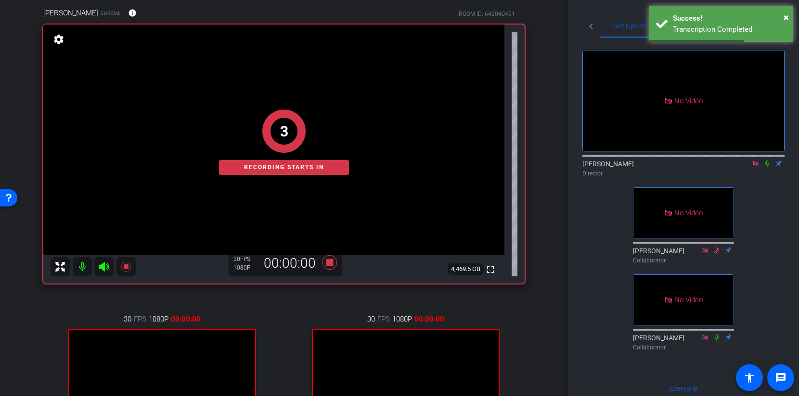
click at [767, 161] on icon at bounding box center [767, 164] width 4 height 6
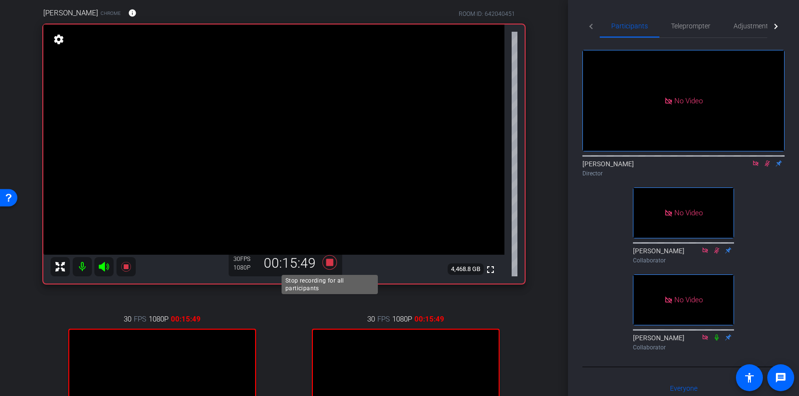
click at [330, 261] on icon at bounding box center [329, 262] width 14 height 14
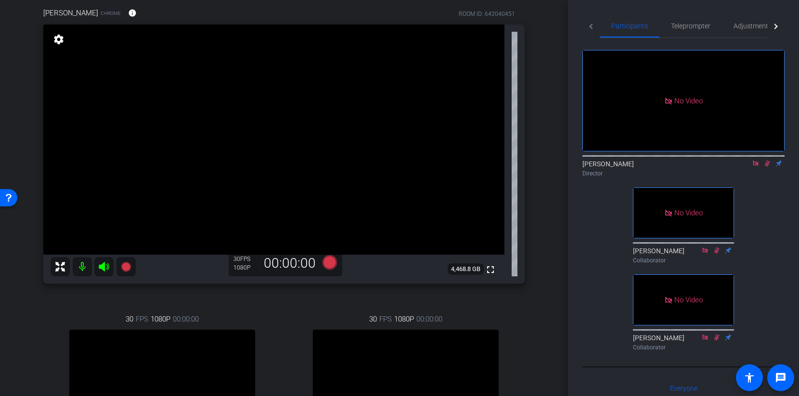
click at [766, 161] on icon at bounding box center [766, 164] width 5 height 6
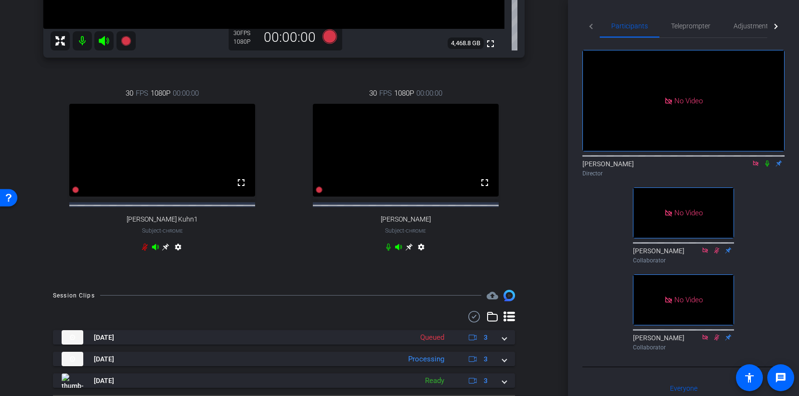
scroll to position [336, 0]
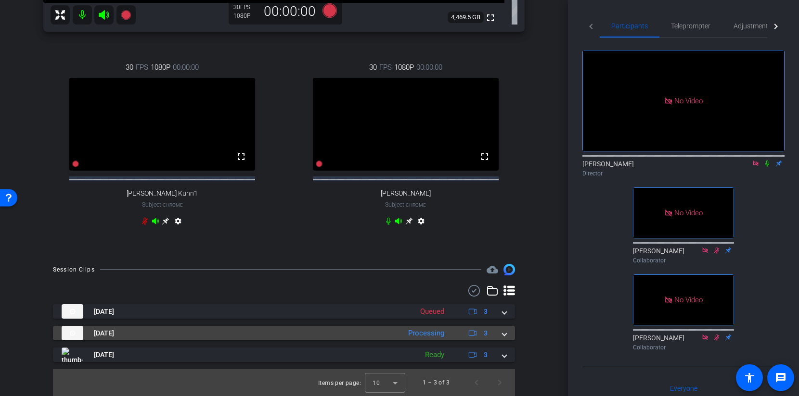
click at [507, 334] on mat-expansion-panel-header "[DATE] Processing 3" at bounding box center [284, 333] width 462 height 14
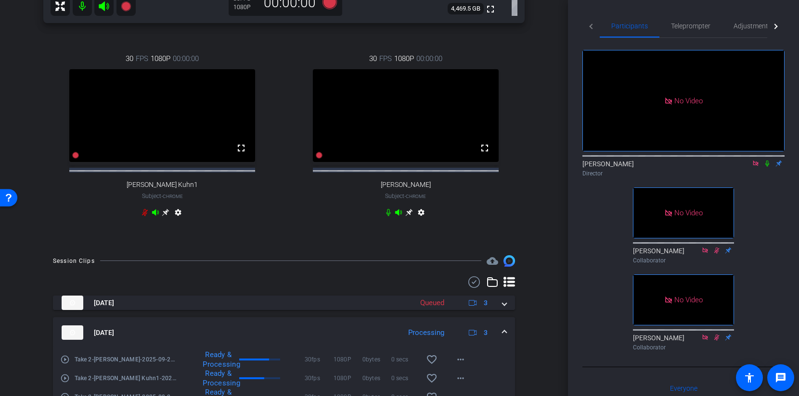
scroll to position [411, 0]
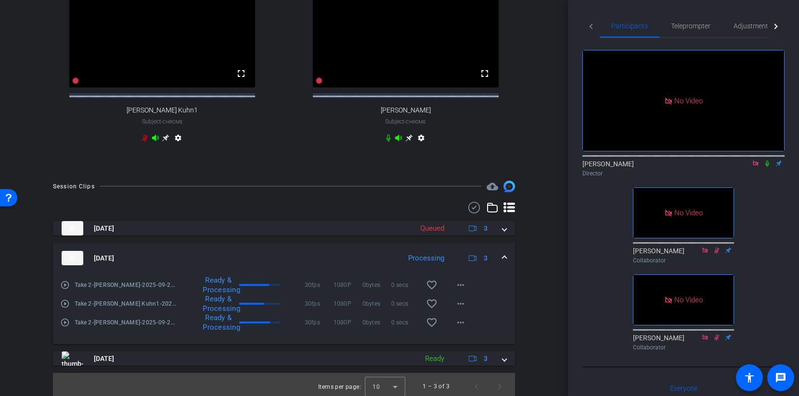
click at [503, 264] on span at bounding box center [504, 259] width 4 height 10
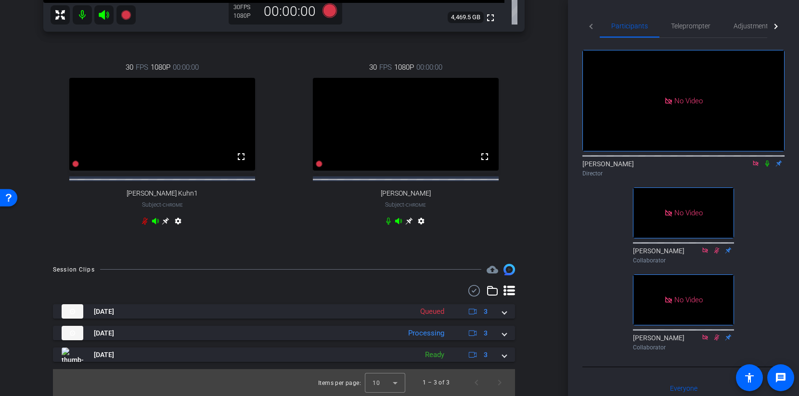
scroll to position [336, 0]
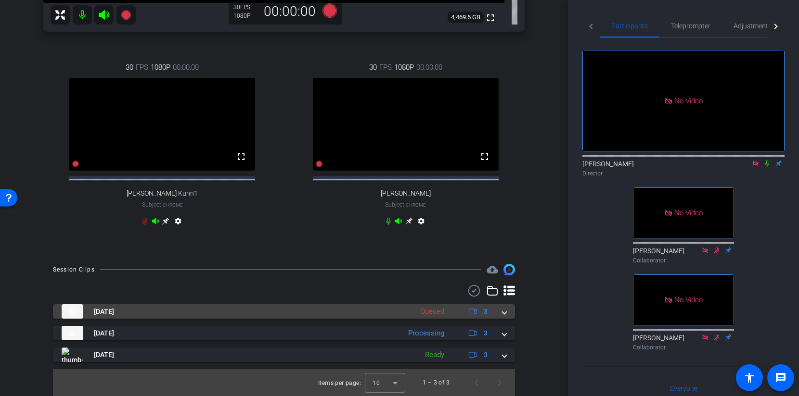
click at [506, 311] on span at bounding box center [504, 312] width 4 height 10
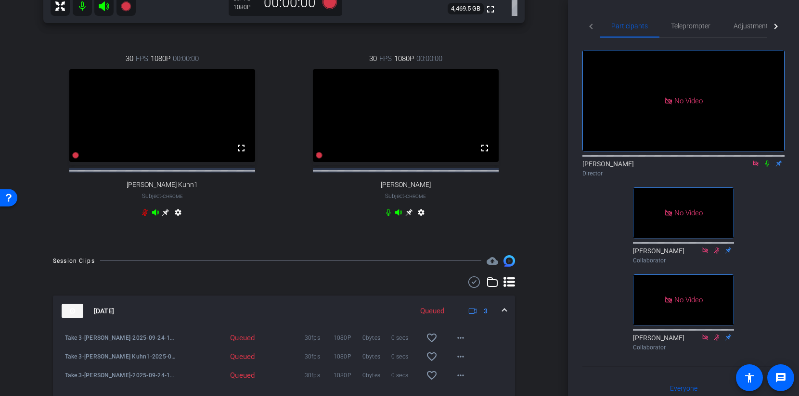
click at [505, 312] on mat-expansion-panel-header "[DATE] Queued 3" at bounding box center [284, 311] width 462 height 31
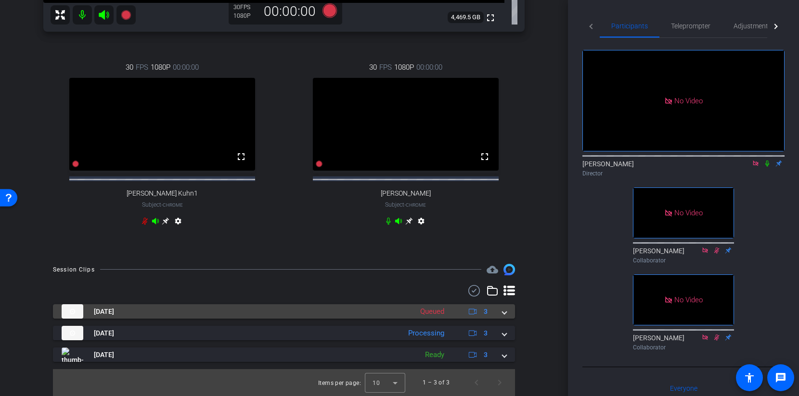
click at [503, 313] on span at bounding box center [504, 312] width 4 height 10
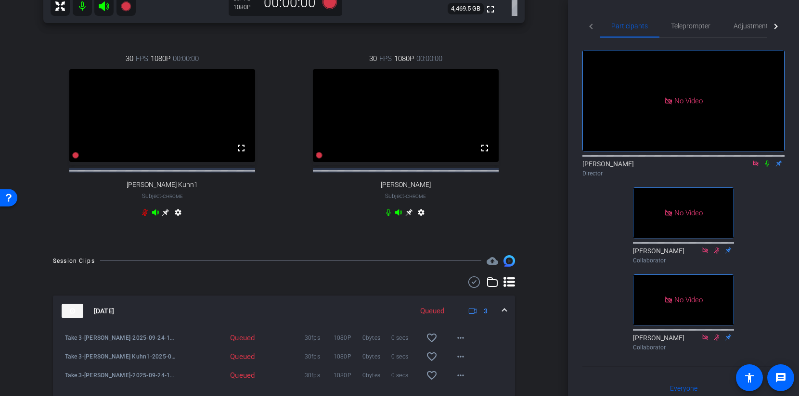
click at [503, 313] on mat-expansion-panel-header "[DATE] Queued 3" at bounding box center [284, 311] width 462 height 31
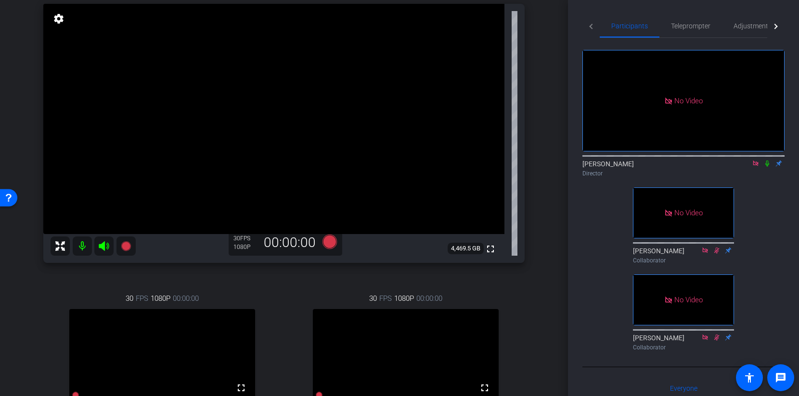
scroll to position [97, 0]
click at [328, 242] on icon at bounding box center [329, 241] width 14 height 14
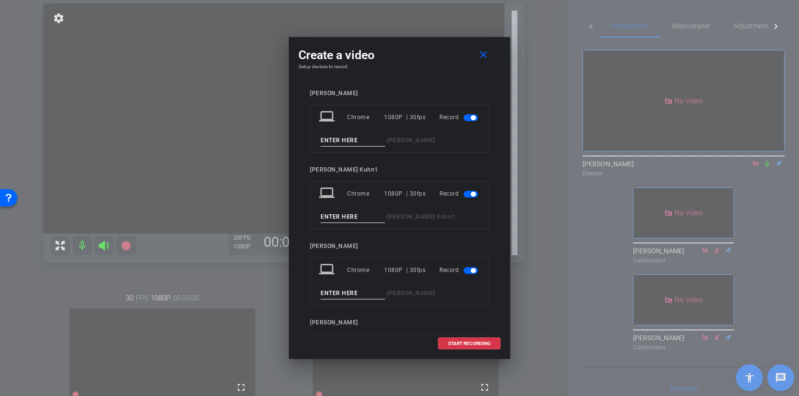
click at [331, 140] on input at bounding box center [352, 141] width 64 height 12
type input "Take 4"
click at [325, 216] on input at bounding box center [352, 217] width 64 height 12
type input "Take 4"
click at [331, 291] on input at bounding box center [352, 294] width 64 height 12
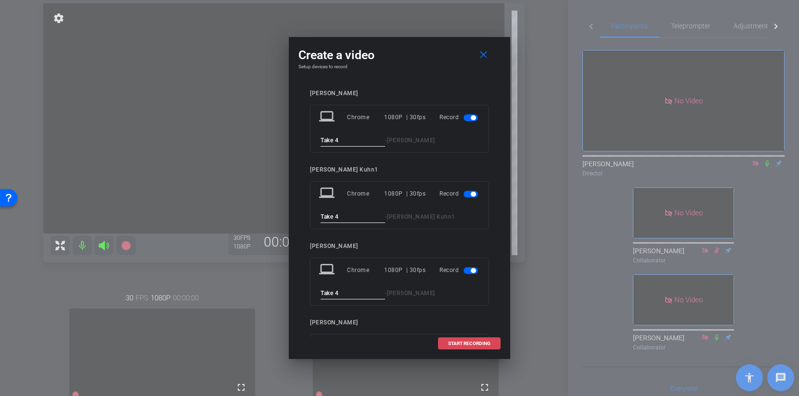
type input "Take 4"
click at [453, 343] on span "START RECORDING" at bounding box center [469, 344] width 42 height 5
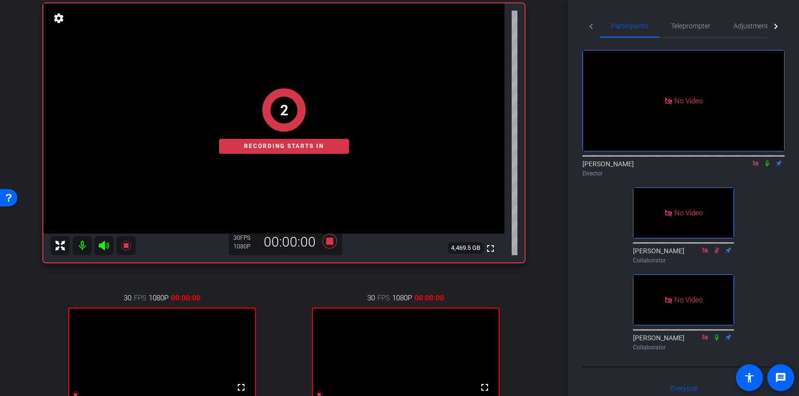
click at [766, 160] on icon at bounding box center [767, 163] width 8 height 7
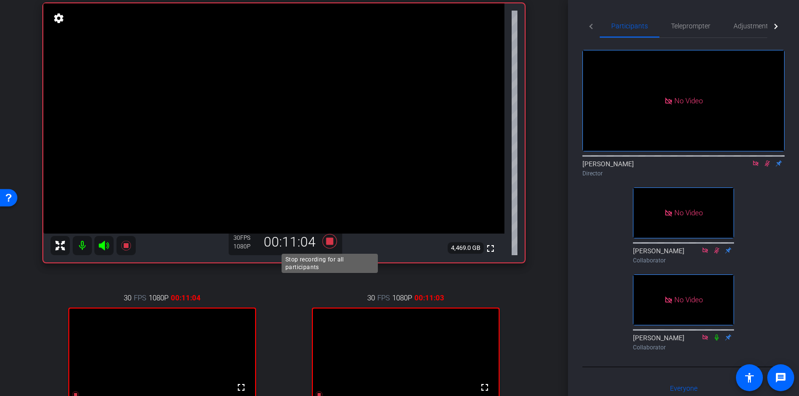
click at [329, 242] on icon at bounding box center [329, 241] width 14 height 14
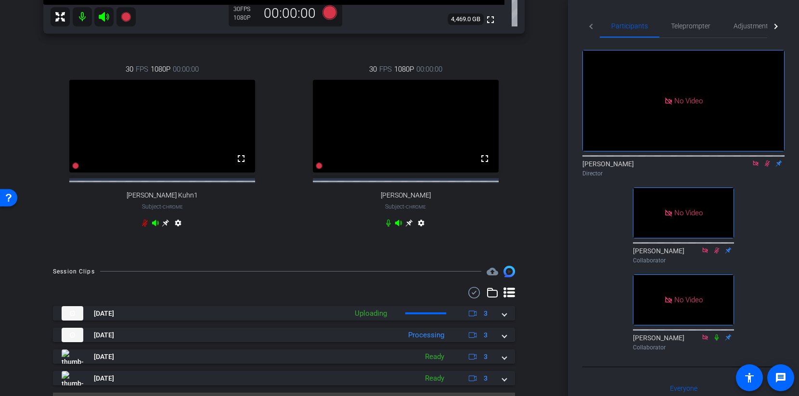
scroll to position [358, 0]
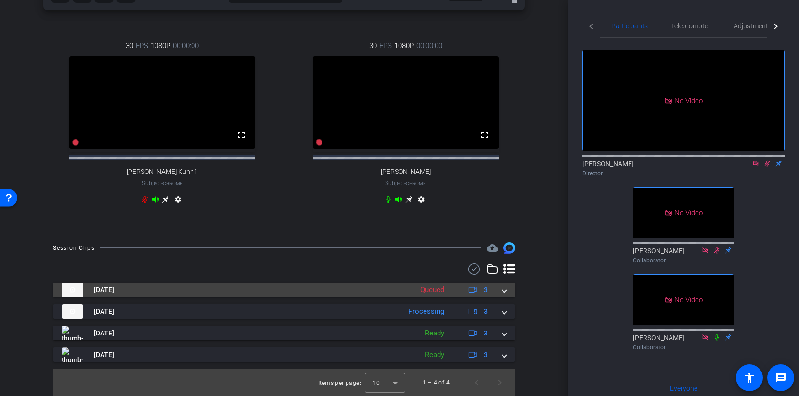
click at [508, 292] on mat-expansion-panel-header "[DATE] Queued 3" at bounding box center [284, 290] width 462 height 14
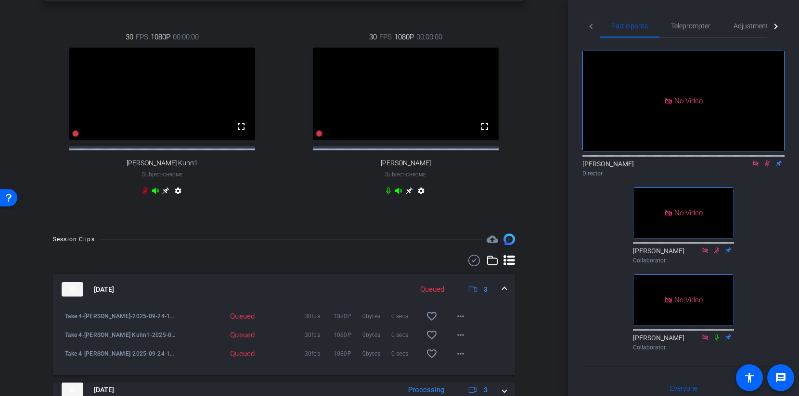
click at [506, 293] on mat-expansion-panel-header "[DATE] Queued 3" at bounding box center [284, 289] width 462 height 31
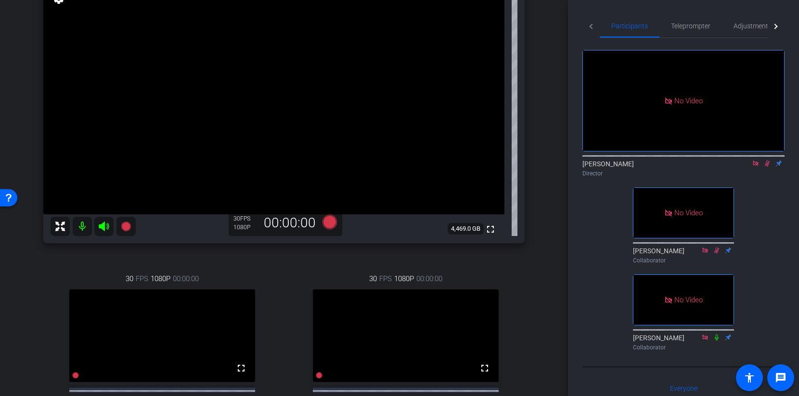
scroll to position [112, 0]
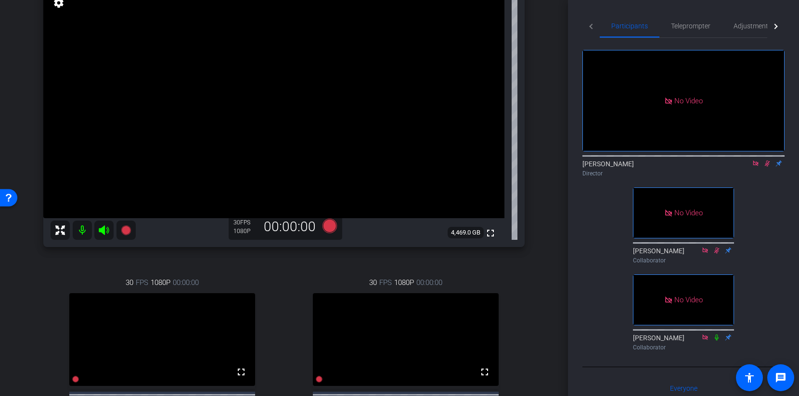
click at [766, 161] on icon at bounding box center [766, 164] width 5 height 6
click at [331, 230] on icon at bounding box center [329, 226] width 14 height 14
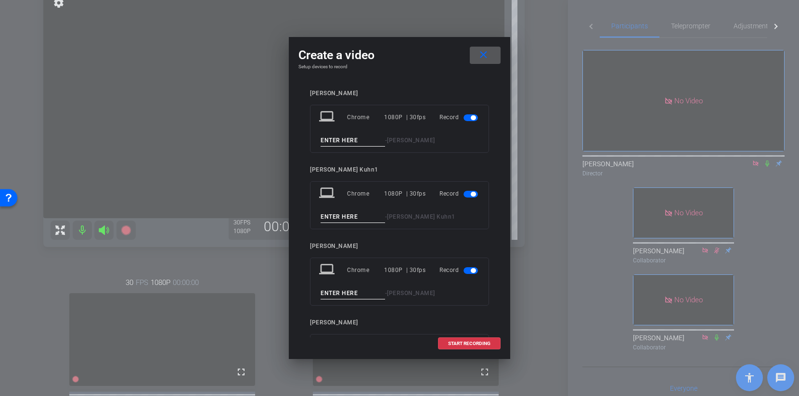
click at [352, 139] on input at bounding box center [352, 141] width 64 height 12
type input "Take 5"
click at [358, 216] on input at bounding box center [352, 217] width 64 height 12
type input "Take 5"
click at [359, 293] on input at bounding box center [352, 294] width 64 height 12
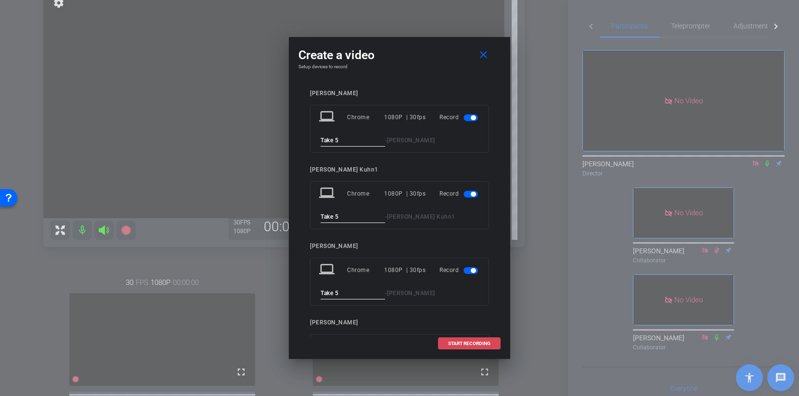
type input "Take 5"
click at [453, 343] on span "START RECORDING" at bounding box center [469, 344] width 42 height 5
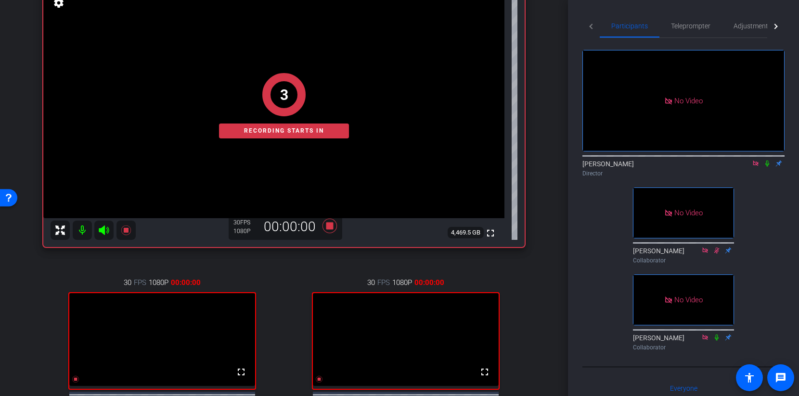
click at [766, 161] on icon at bounding box center [767, 164] width 4 height 6
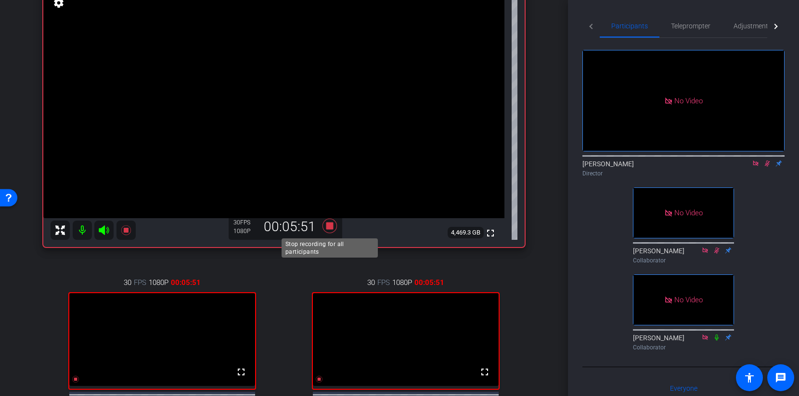
click at [331, 222] on icon at bounding box center [329, 225] width 23 height 17
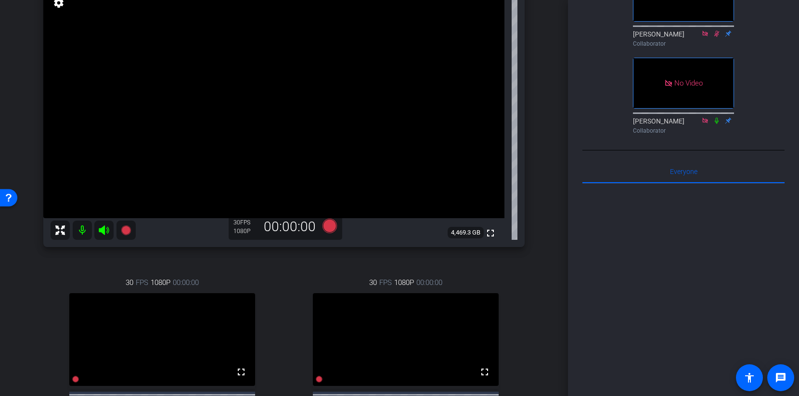
scroll to position [324, 0]
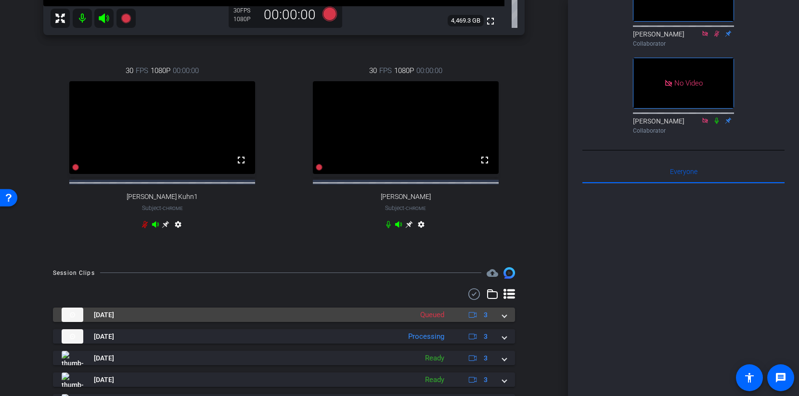
click at [505, 320] on span at bounding box center [504, 315] width 4 height 10
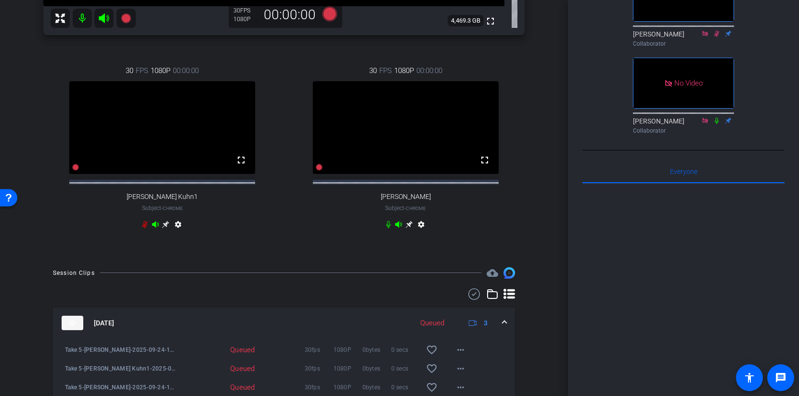
click at [506, 327] on span at bounding box center [504, 323] width 4 height 10
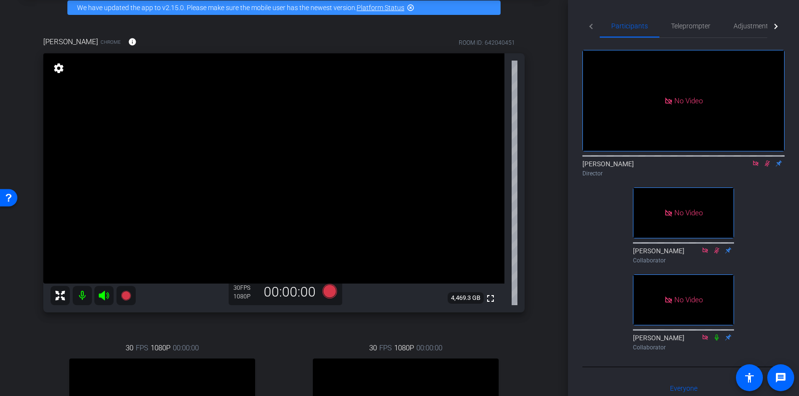
scroll to position [0, 0]
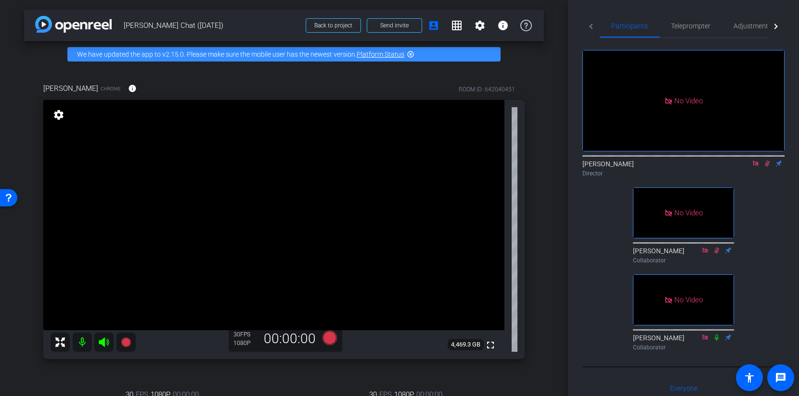
click at [765, 160] on icon at bounding box center [767, 163] width 8 height 7
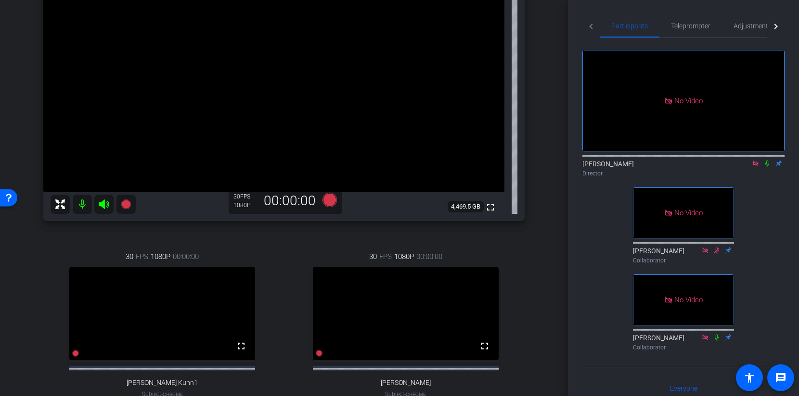
scroll to position [156, 0]
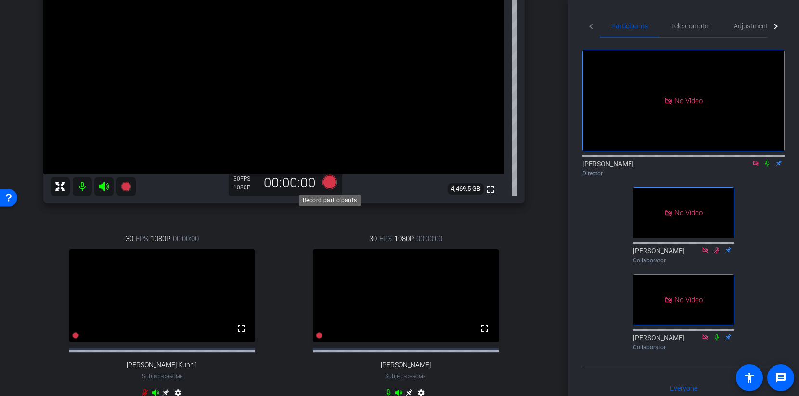
click at [330, 185] on icon at bounding box center [329, 182] width 14 height 14
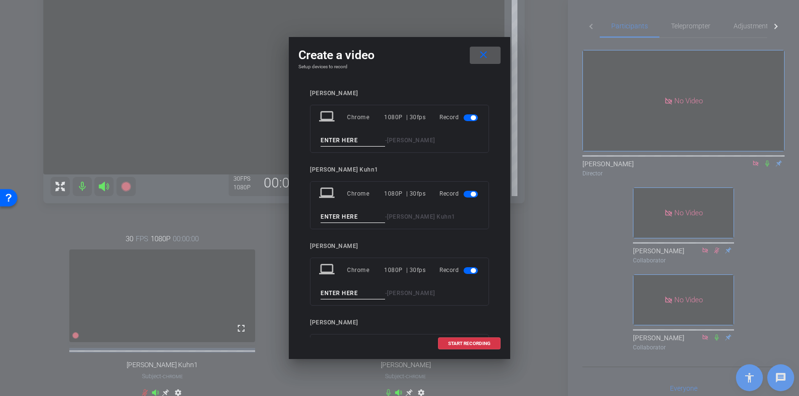
click at [343, 141] on input at bounding box center [352, 141] width 64 height 12
type input "Take 6"
click at [323, 216] on input at bounding box center [352, 217] width 64 height 12
type input "Take 6"
click at [320, 292] on div "- [PERSON_NAME]" at bounding box center [399, 294] width 161 height 12
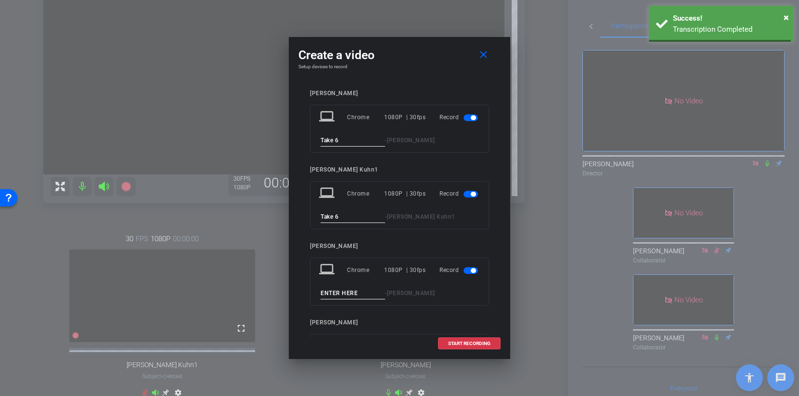
click at [332, 294] on input at bounding box center [352, 294] width 64 height 12
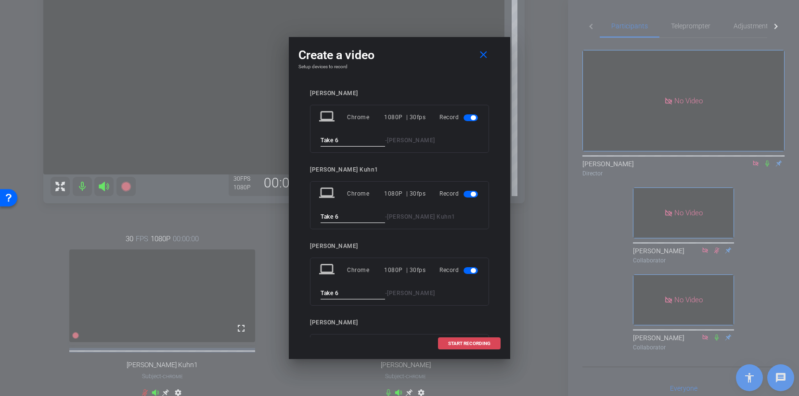
type input "Take 6"
click at [459, 340] on span at bounding box center [469, 343] width 62 height 23
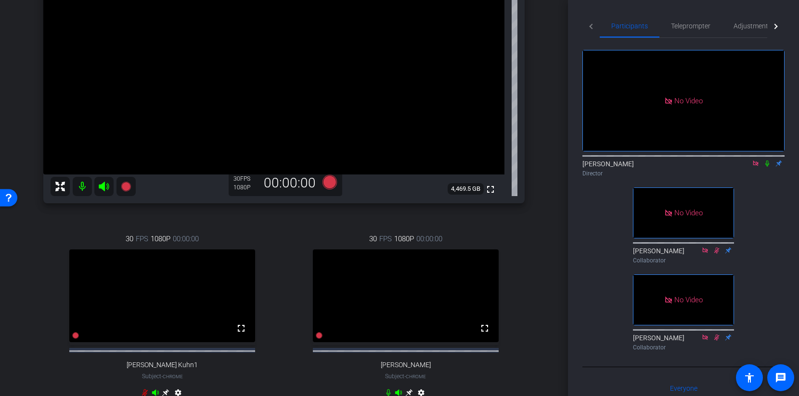
click at [765, 161] on icon at bounding box center [767, 164] width 4 height 6
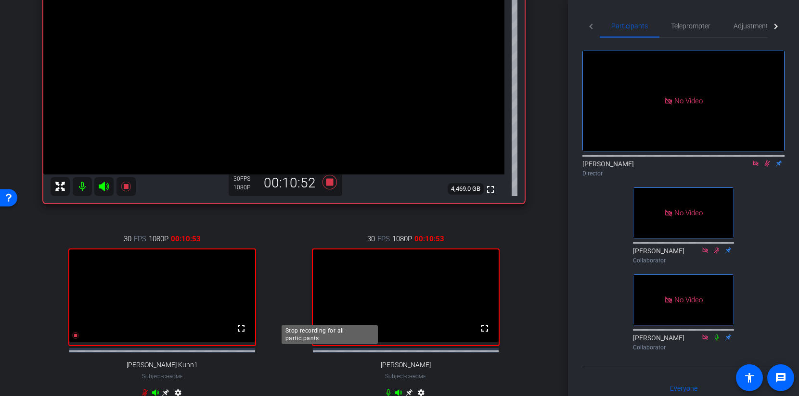
click at [327, 190] on icon at bounding box center [329, 182] width 14 height 14
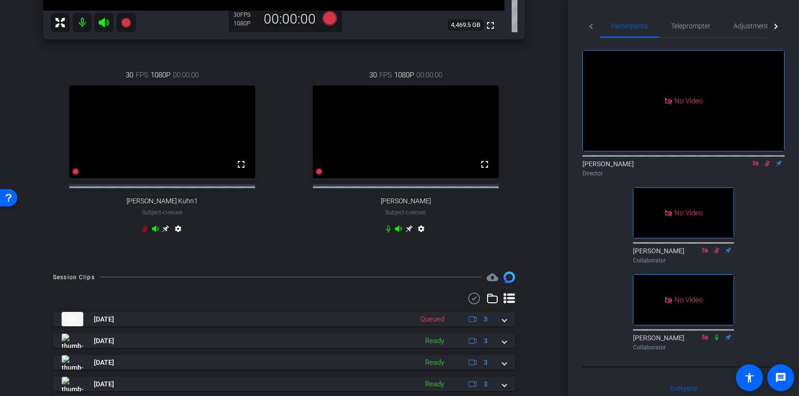
scroll to position [401, 0]
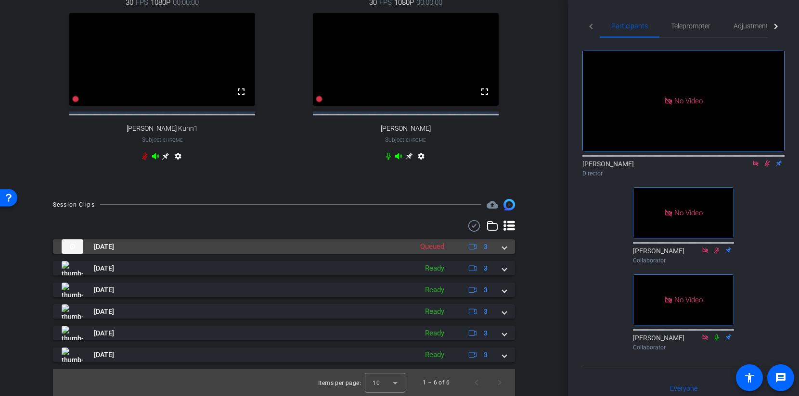
click at [507, 248] on mat-expansion-panel-header "[DATE] Queued 3" at bounding box center [284, 247] width 462 height 14
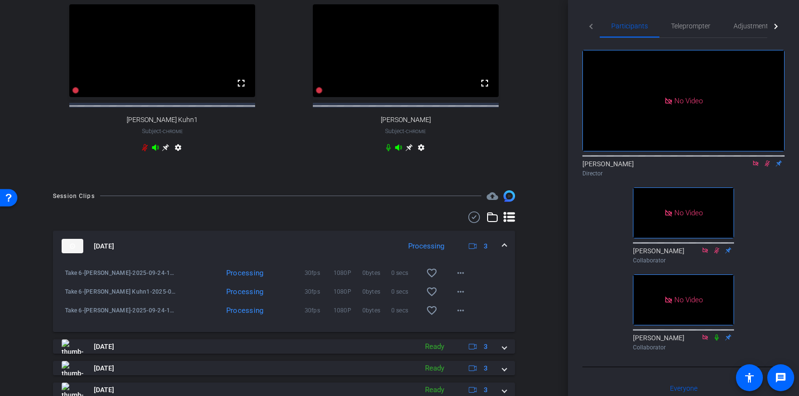
click at [506, 250] on mat-expansion-panel-header "[DATE] Processing 3" at bounding box center [284, 246] width 462 height 31
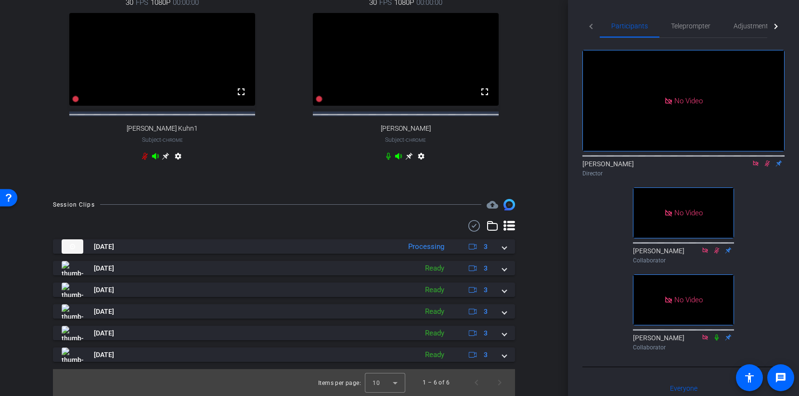
click at [767, 160] on icon at bounding box center [767, 163] width 8 height 7
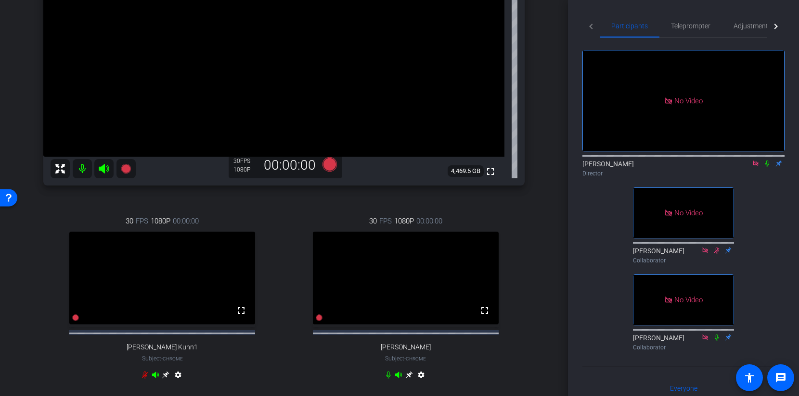
scroll to position [166, 0]
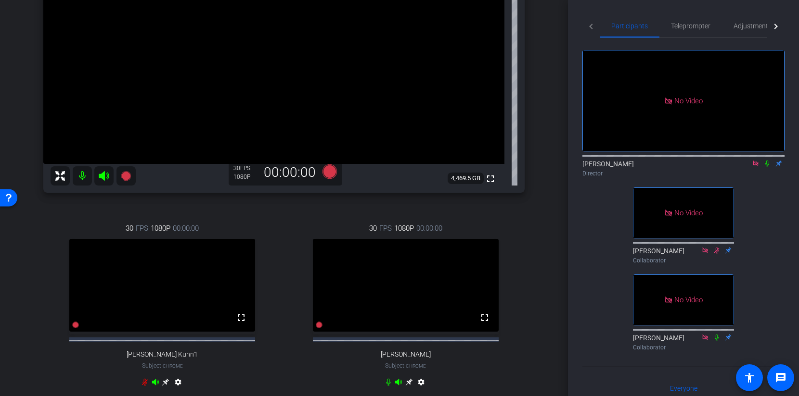
click at [328, 170] on icon at bounding box center [329, 172] width 14 height 14
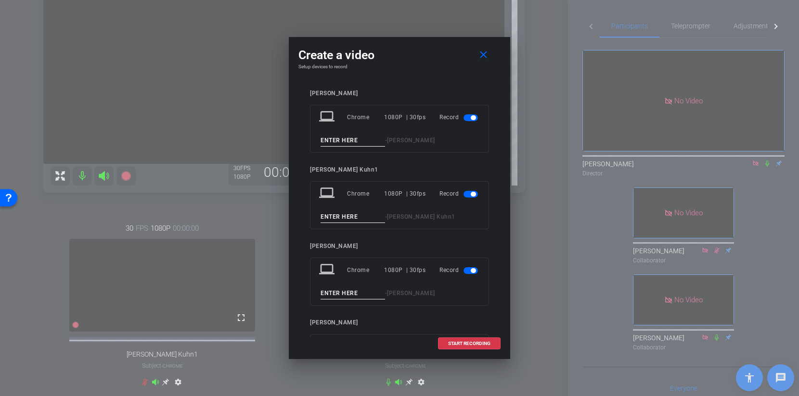
click at [360, 139] on input at bounding box center [352, 141] width 64 height 12
type input "Take 7"
click at [338, 214] on input at bounding box center [352, 217] width 64 height 12
type input "Take 7"
click at [329, 296] on input at bounding box center [352, 294] width 64 height 12
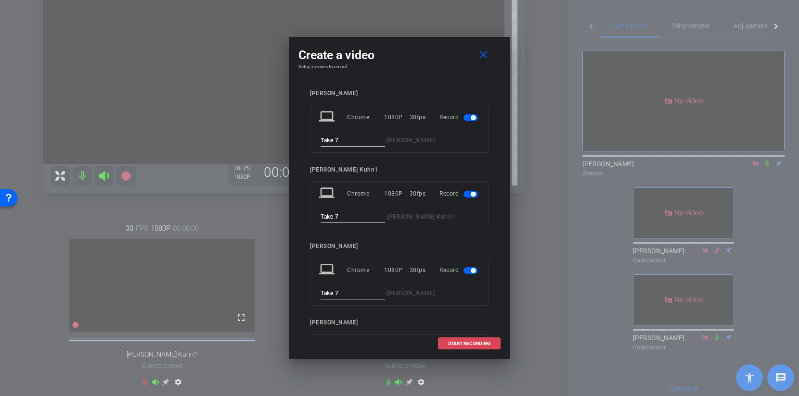
type input "Take 7"
click at [449, 343] on span "START RECORDING" at bounding box center [469, 344] width 42 height 5
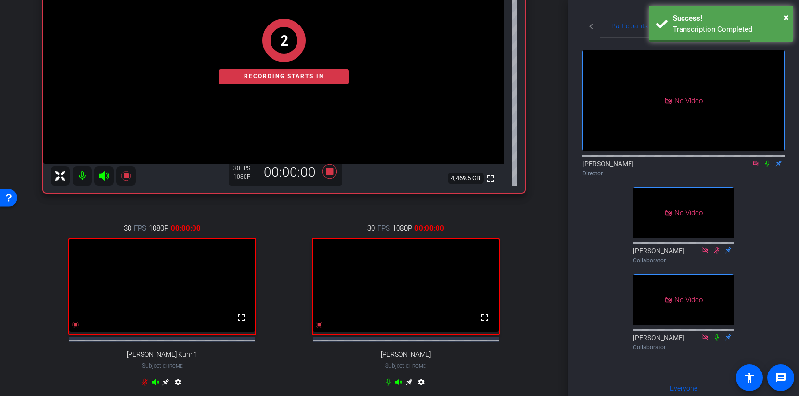
click at [764, 160] on icon at bounding box center [767, 163] width 8 height 7
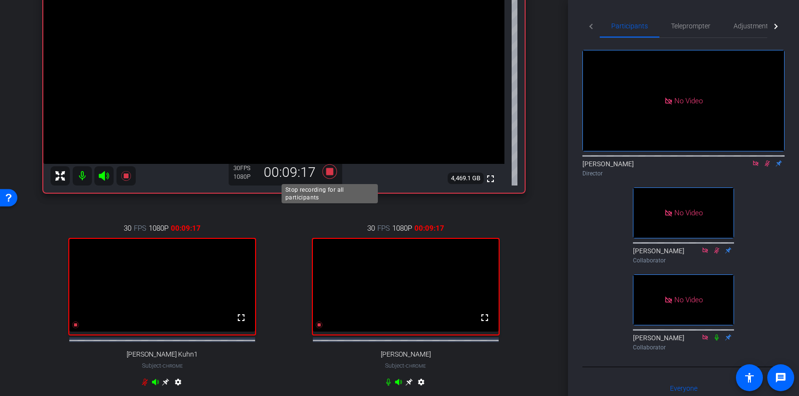
click at [329, 172] on icon at bounding box center [329, 172] width 14 height 14
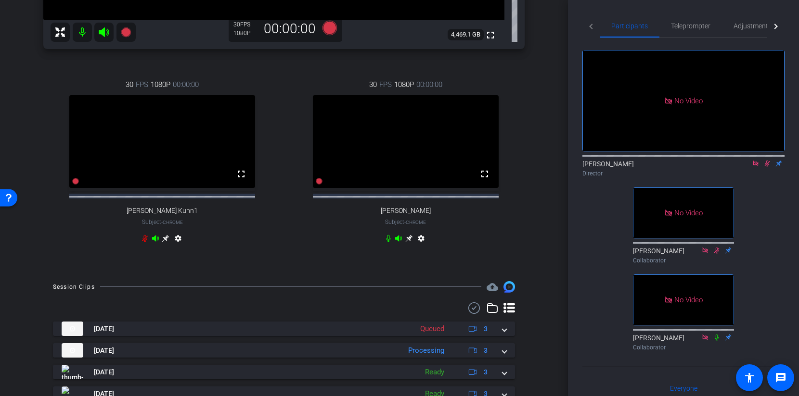
scroll to position [370, 0]
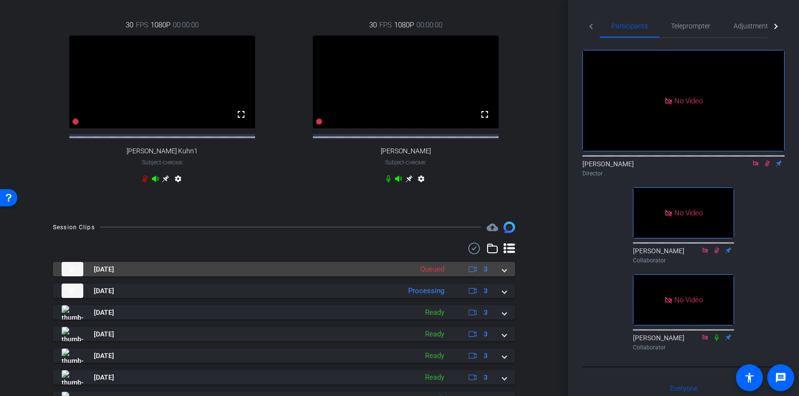
click at [507, 277] on mat-expansion-panel-header "[DATE] Queued 3" at bounding box center [284, 269] width 462 height 14
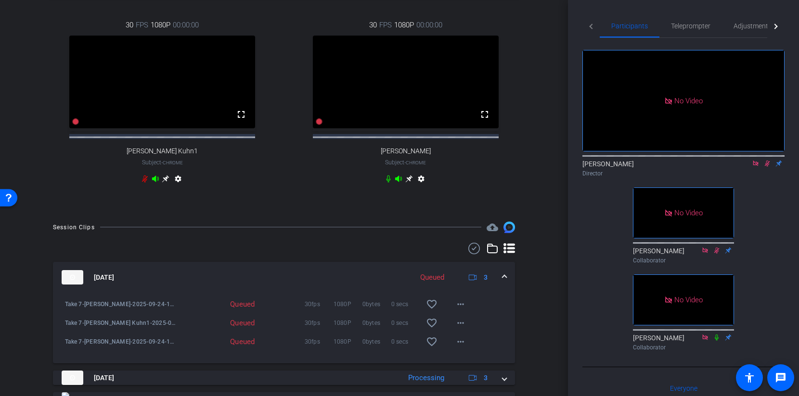
click at [507, 277] on mat-expansion-panel-header "[DATE] Queued 3" at bounding box center [284, 277] width 462 height 31
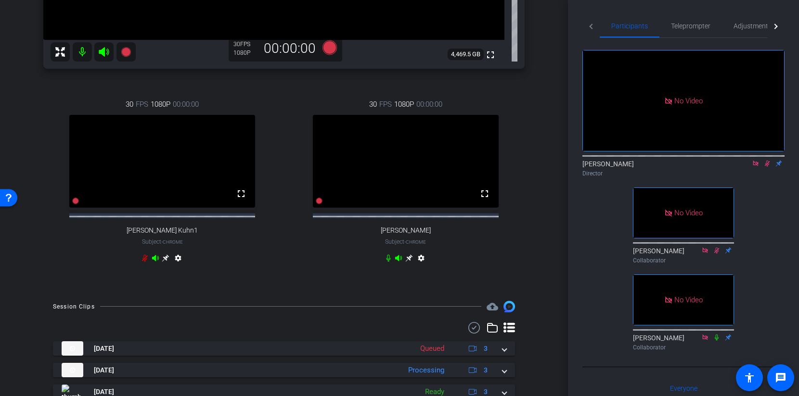
scroll to position [139, 0]
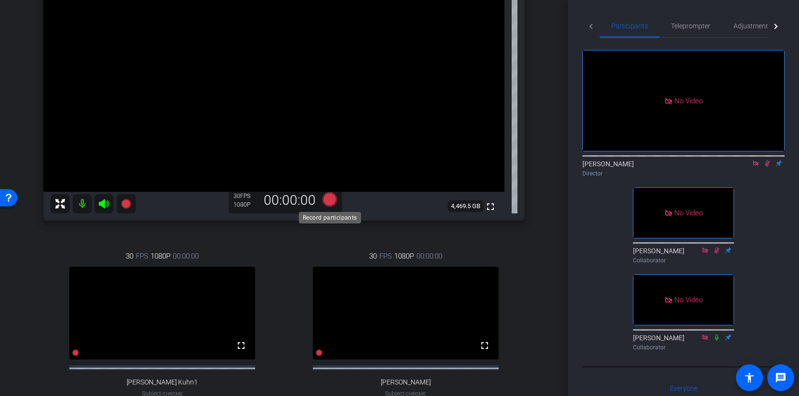
click at [325, 196] on icon at bounding box center [329, 199] width 14 height 14
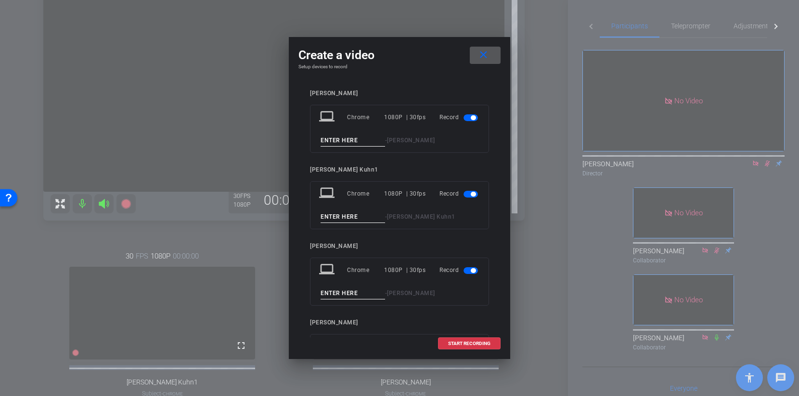
click at [339, 143] on input at bounding box center [352, 141] width 64 height 12
type input "Take"
click at [485, 52] on mat-icon "close" at bounding box center [483, 55] width 12 height 12
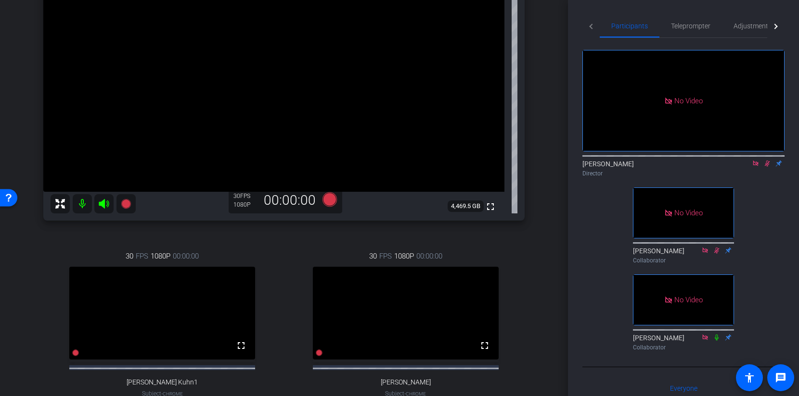
click at [763, 160] on icon at bounding box center [767, 163] width 8 height 7
click at [332, 198] on icon at bounding box center [329, 199] width 14 height 14
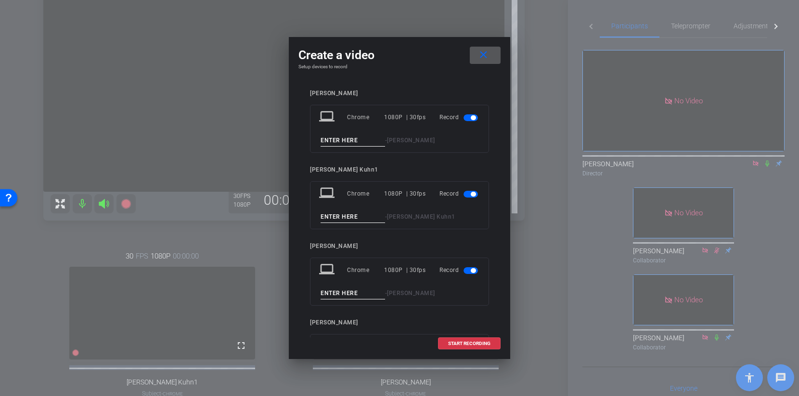
click at [362, 140] on input at bounding box center [352, 141] width 64 height 12
type input "Take 8"
click at [327, 214] on input at bounding box center [352, 217] width 64 height 12
type input "Take 8"
click at [333, 292] on input at bounding box center [352, 294] width 64 height 12
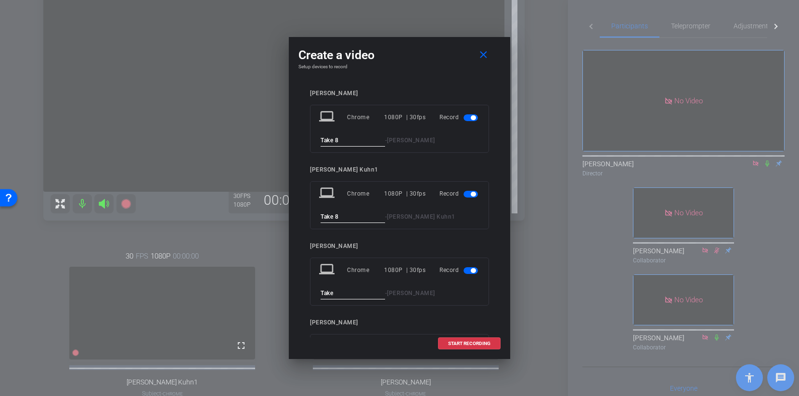
type input "Take 8"
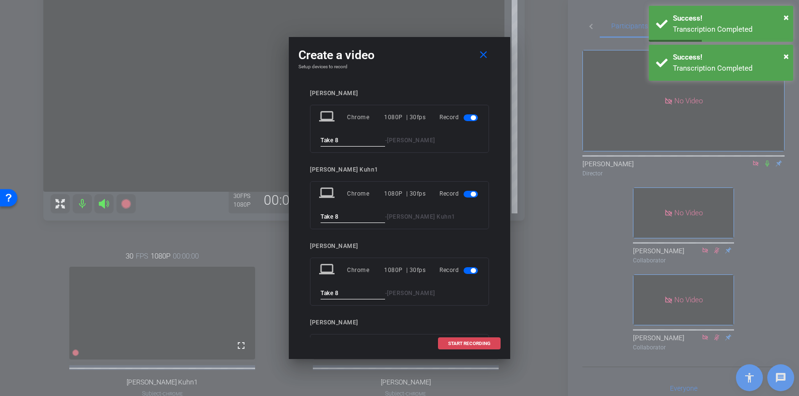
click at [466, 348] on span at bounding box center [469, 343] width 62 height 23
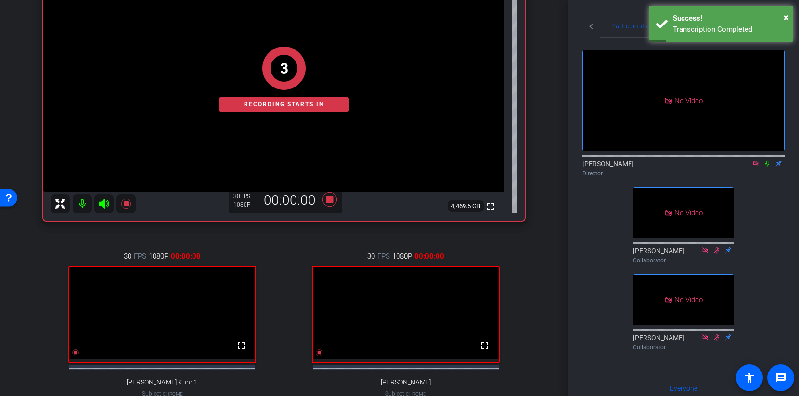
click at [767, 160] on icon at bounding box center [767, 163] width 8 height 7
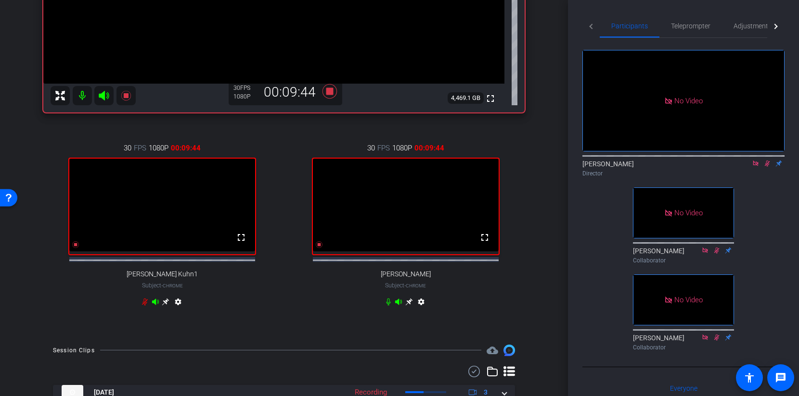
scroll to position [401, 0]
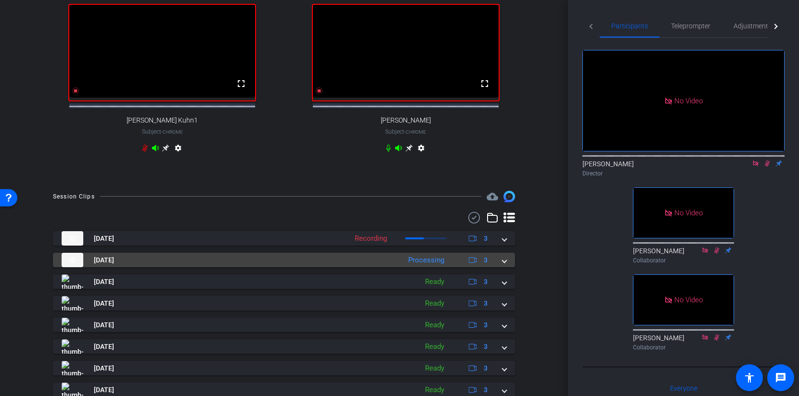
click at [507, 266] on mat-expansion-panel-header "[DATE] Processing 3" at bounding box center [284, 260] width 462 height 14
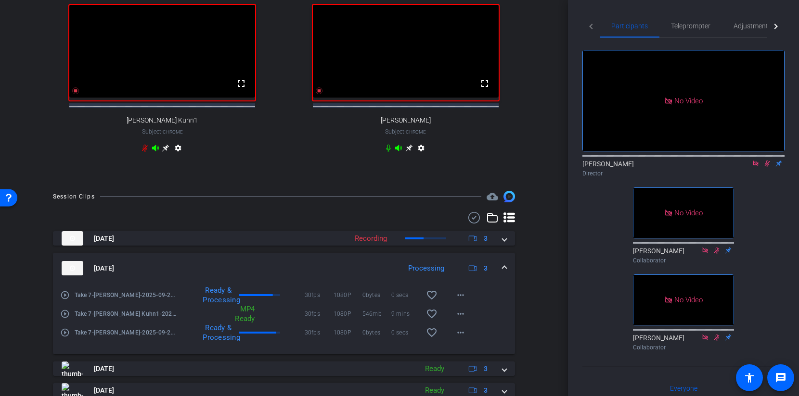
click at [506, 267] on mat-expansion-panel-header "[DATE] Processing 3" at bounding box center [284, 268] width 462 height 31
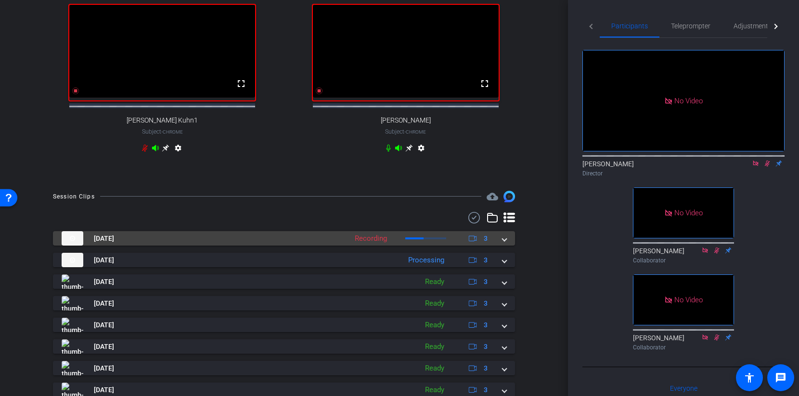
click at [504, 244] on span at bounding box center [504, 239] width 4 height 10
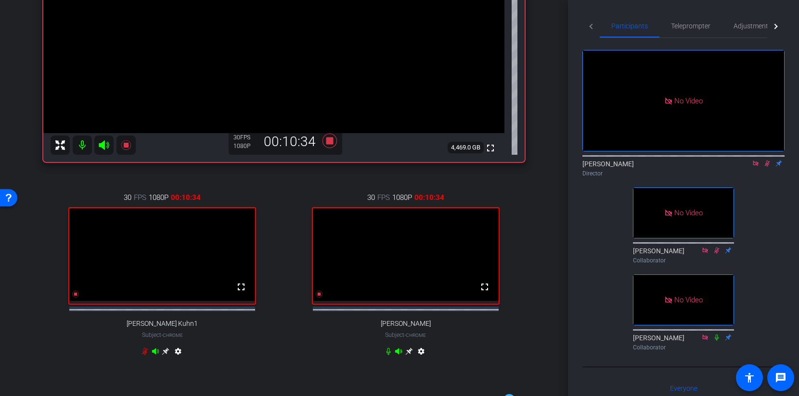
scroll to position [196, 0]
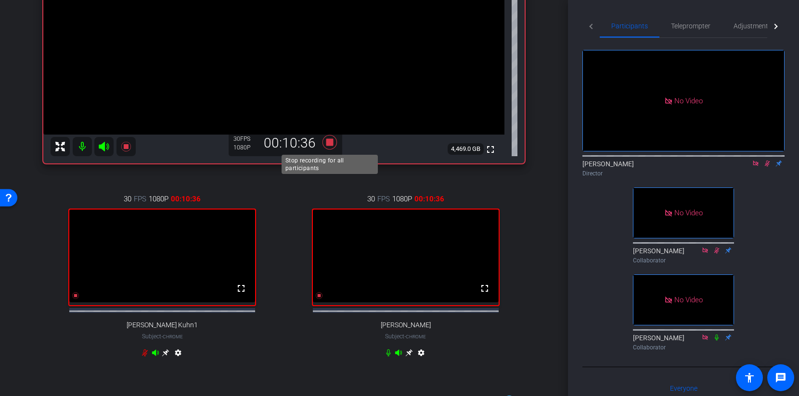
click at [330, 143] on icon at bounding box center [329, 142] width 14 height 14
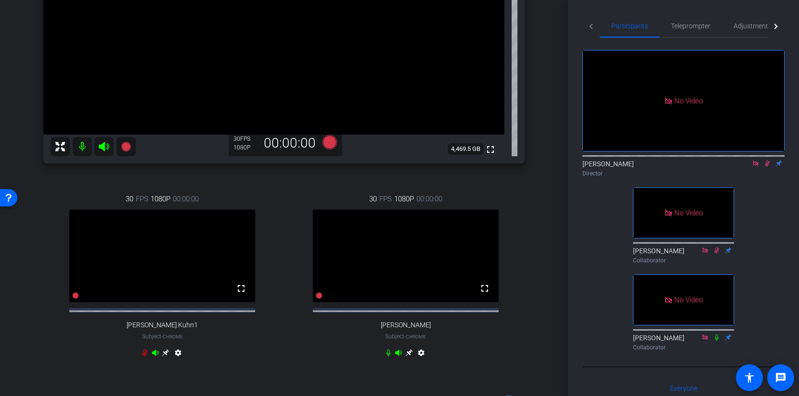
click at [766, 161] on icon at bounding box center [766, 164] width 5 height 6
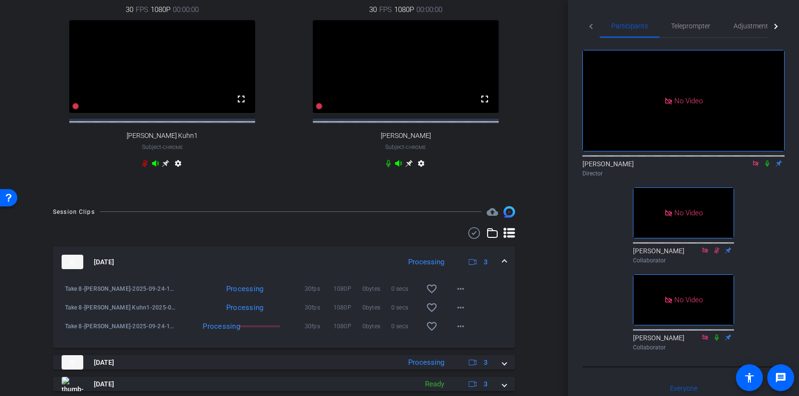
scroll to position [445, 0]
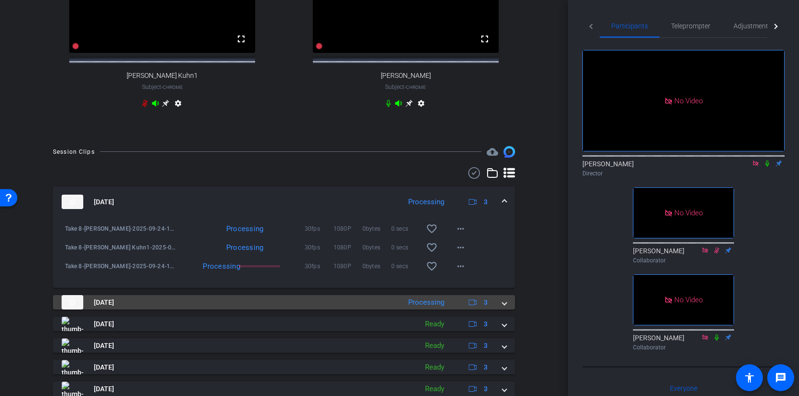
click at [503, 308] on span at bounding box center [504, 303] width 4 height 10
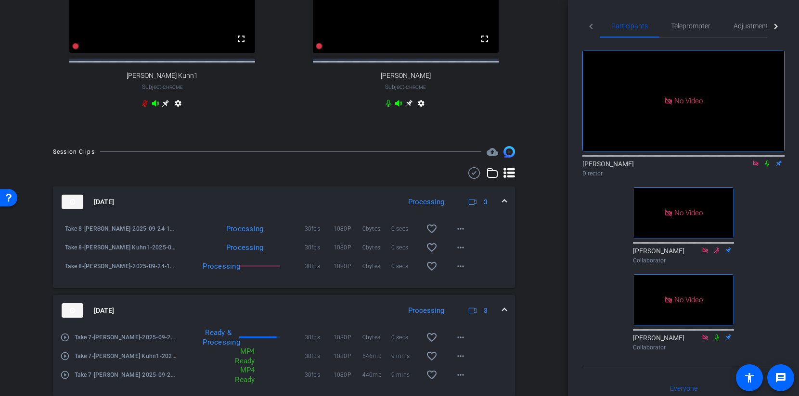
click at [503, 309] on mat-expansion-panel-header "[DATE] Processing 3" at bounding box center [284, 310] width 462 height 31
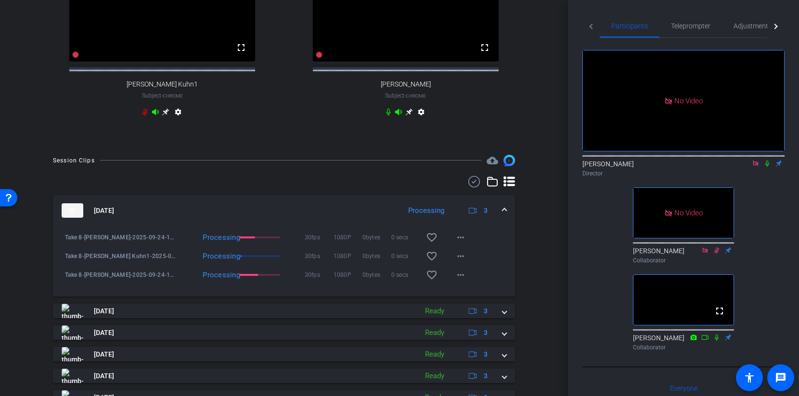
scroll to position [532, 0]
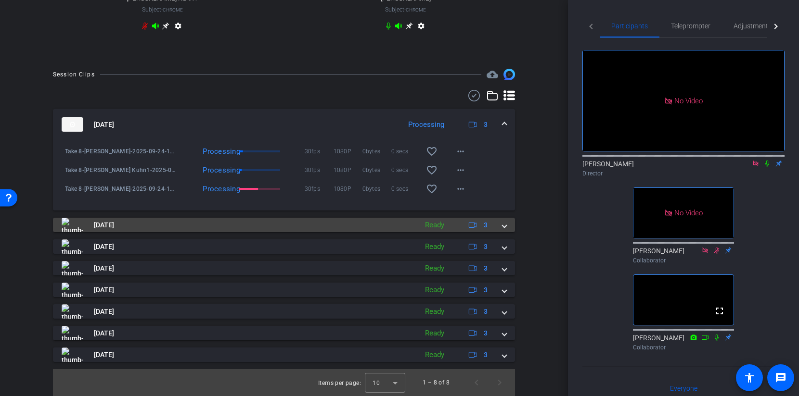
click at [508, 226] on mat-expansion-panel-header "[DATE] Ready 3" at bounding box center [284, 225] width 462 height 14
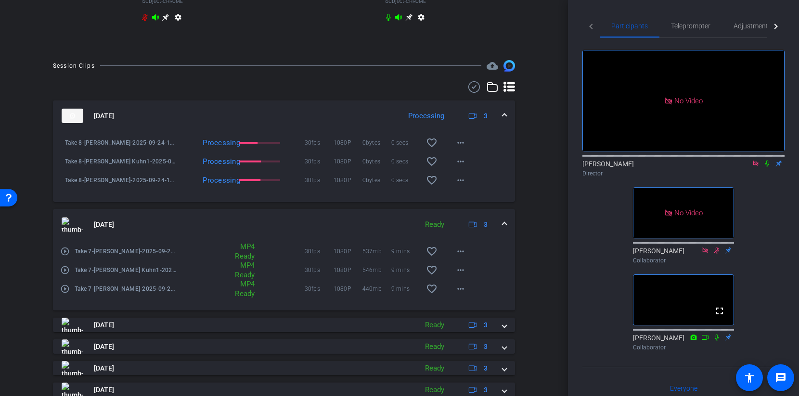
click at [768, 160] on icon at bounding box center [767, 163] width 8 height 7
click at [507, 233] on mat-expansion-panel-header "[DATE] Ready 3" at bounding box center [284, 224] width 462 height 31
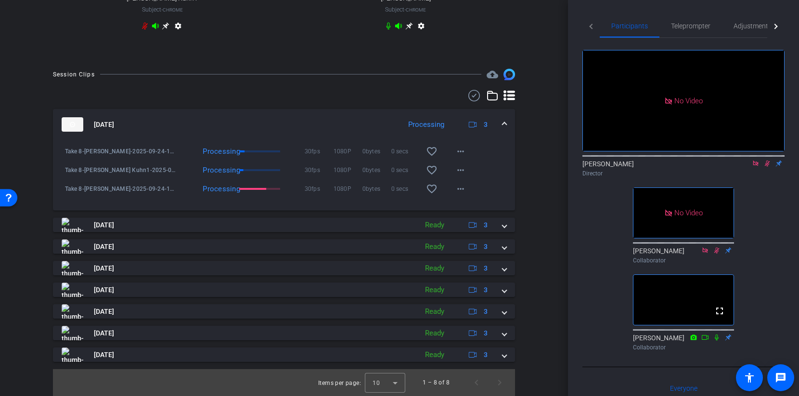
click at [767, 161] on icon at bounding box center [766, 164] width 5 height 6
click at [767, 161] on icon at bounding box center [767, 164] width 4 height 6
click at [767, 159] on mat-icon at bounding box center [767, 163] width 12 height 9
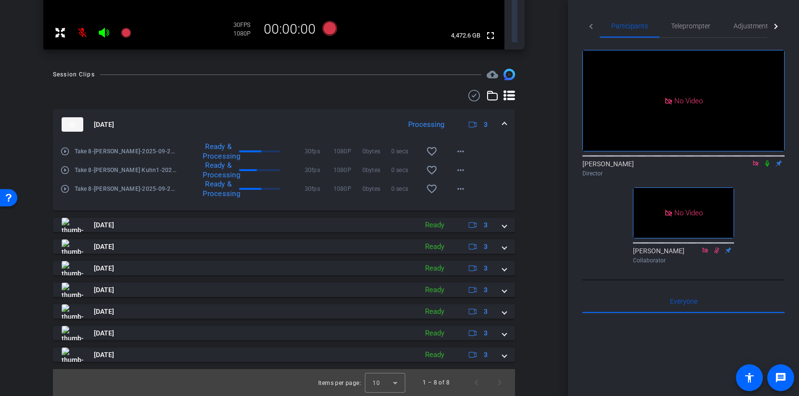
scroll to position [310, 0]
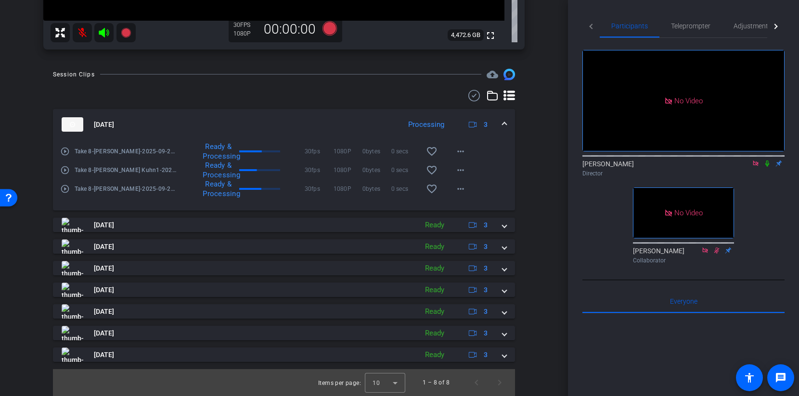
click at [769, 160] on icon at bounding box center [767, 163] width 8 height 7
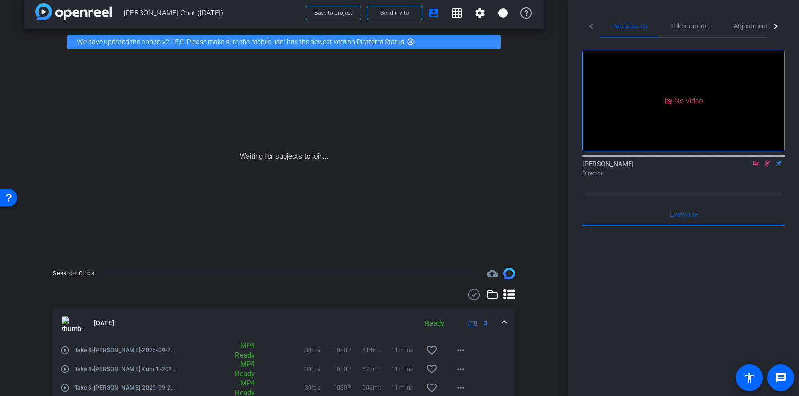
scroll to position [0, 0]
